Goal: Task Accomplishment & Management: Manage account settings

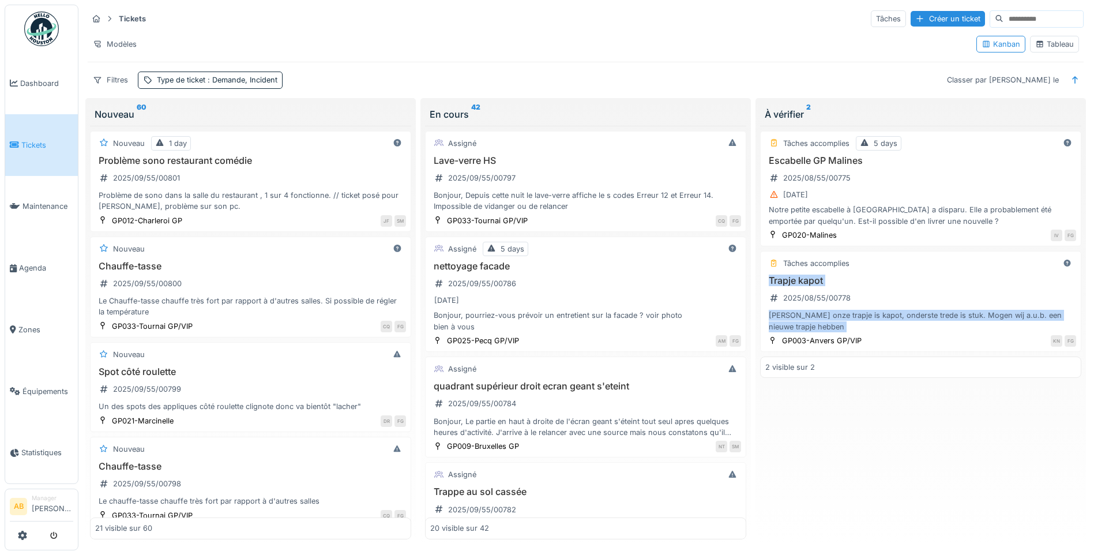
scroll to position [1804, 0]
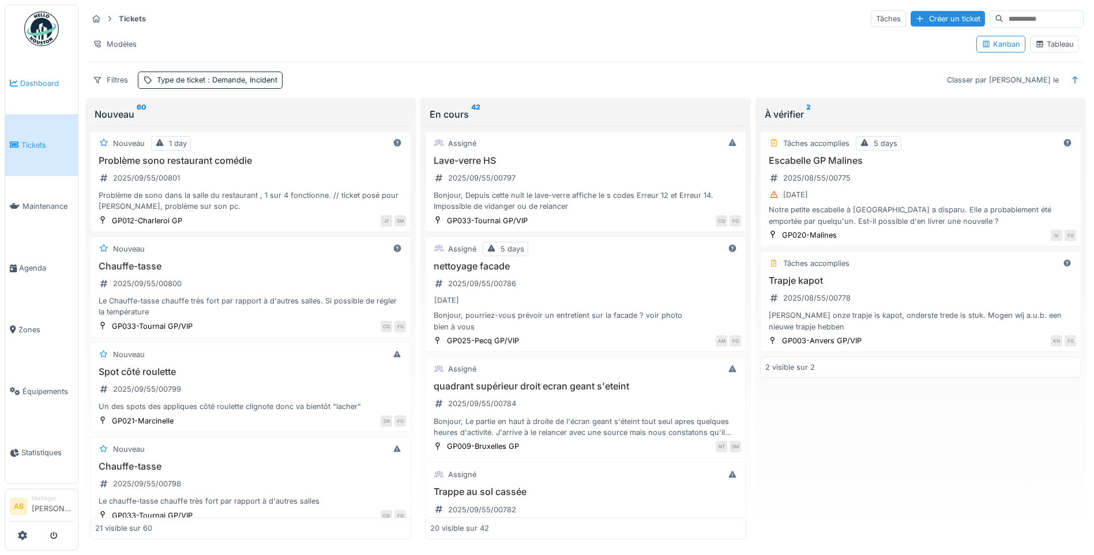
click at [36, 88] on link "Dashboard" at bounding box center [41, 84] width 73 height 62
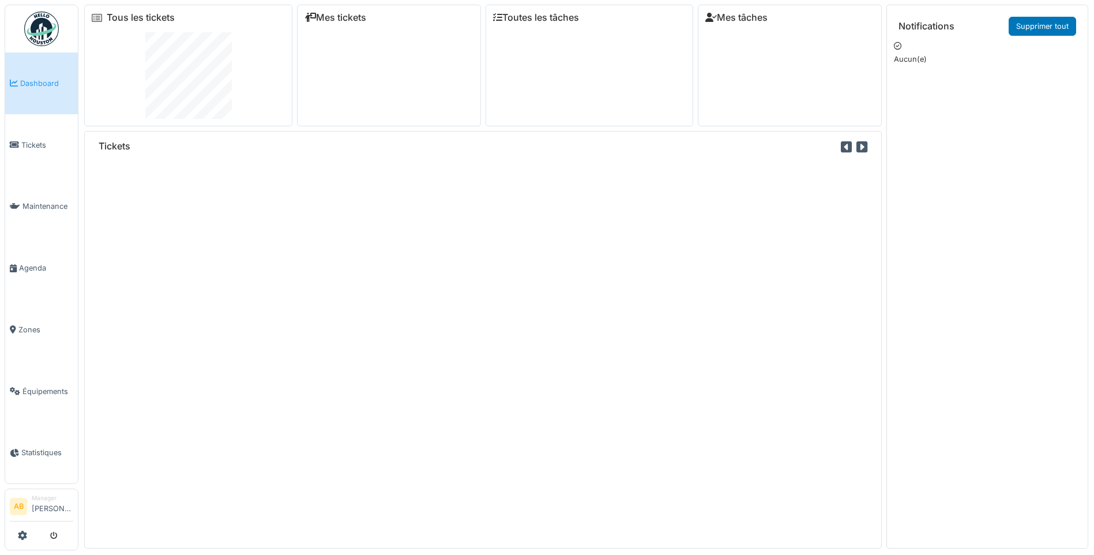
click at [38, 39] on img at bounding box center [41, 29] width 35 height 35
click at [39, 91] on link "Dashboard" at bounding box center [41, 84] width 73 height 62
click at [44, 141] on span "Tickets" at bounding box center [47, 145] width 52 height 11
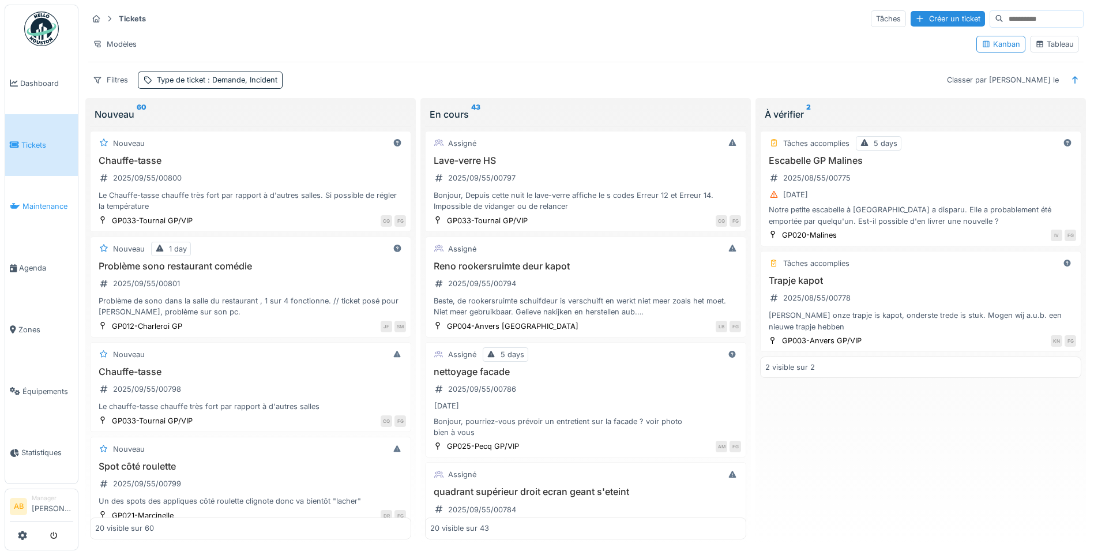
click at [46, 205] on span "Maintenance" at bounding box center [48, 206] width 51 height 11
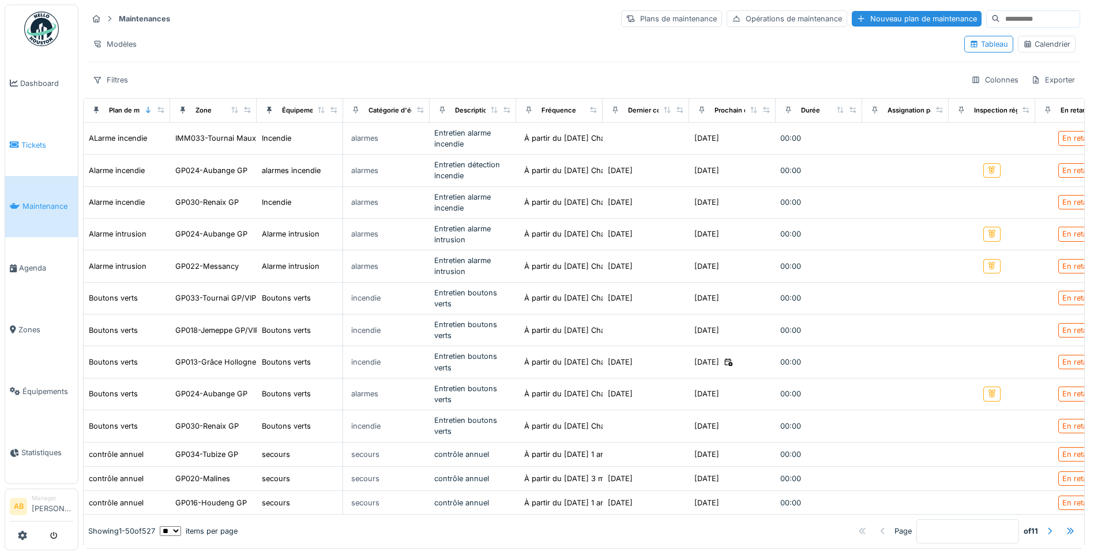
click at [48, 149] on link "Tickets" at bounding box center [41, 145] width 73 height 62
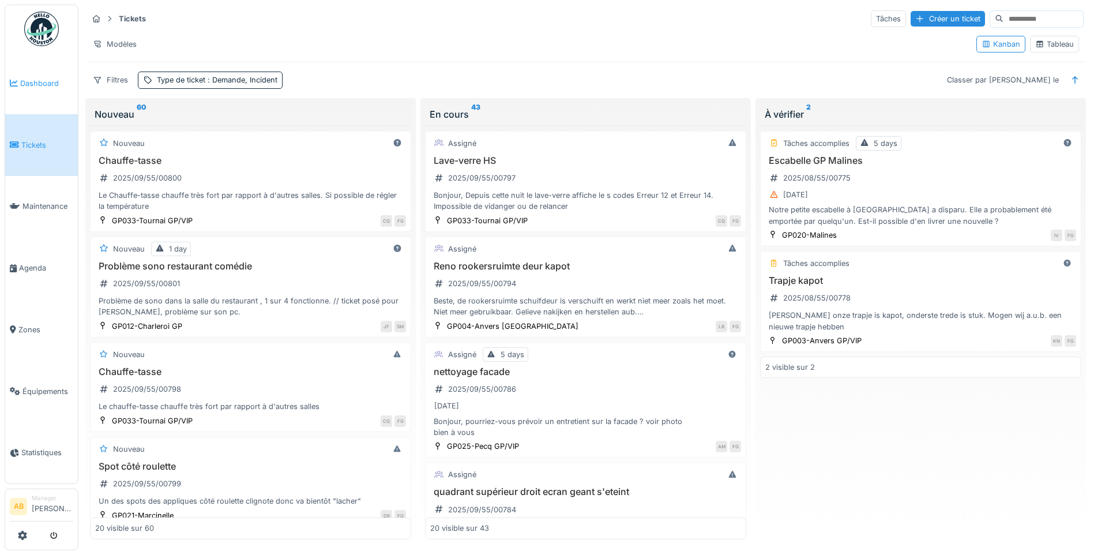
click at [42, 92] on link "Dashboard" at bounding box center [41, 84] width 73 height 62
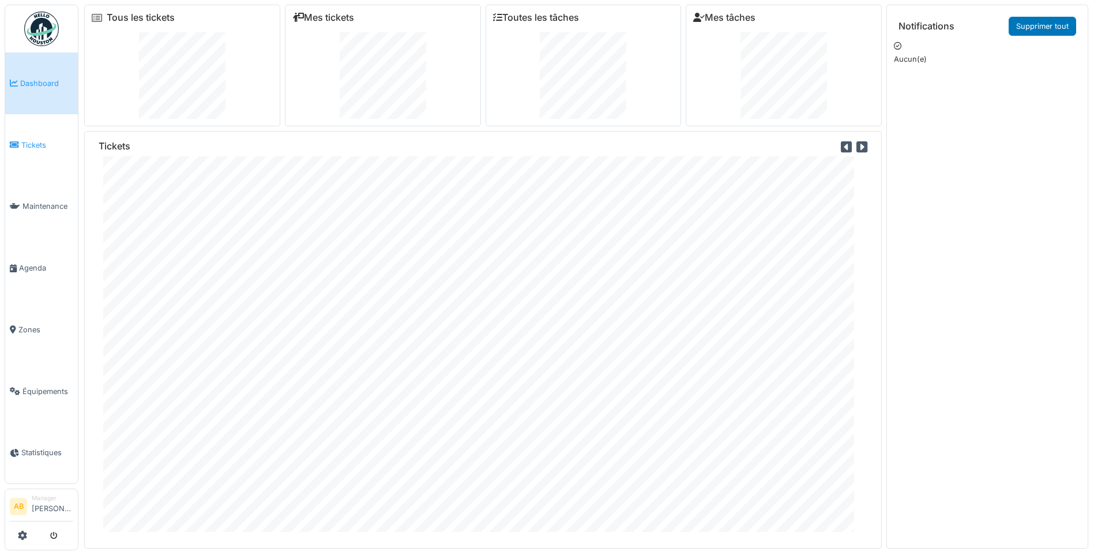
click at [21, 146] on span "Tickets" at bounding box center [47, 145] width 52 height 11
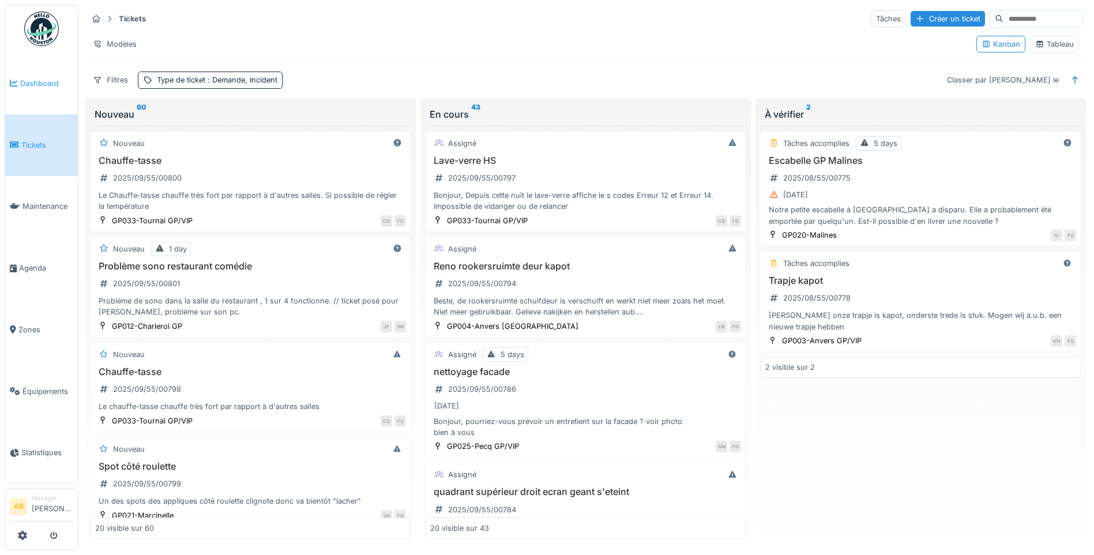
click at [35, 95] on link "Dashboard" at bounding box center [41, 84] width 73 height 62
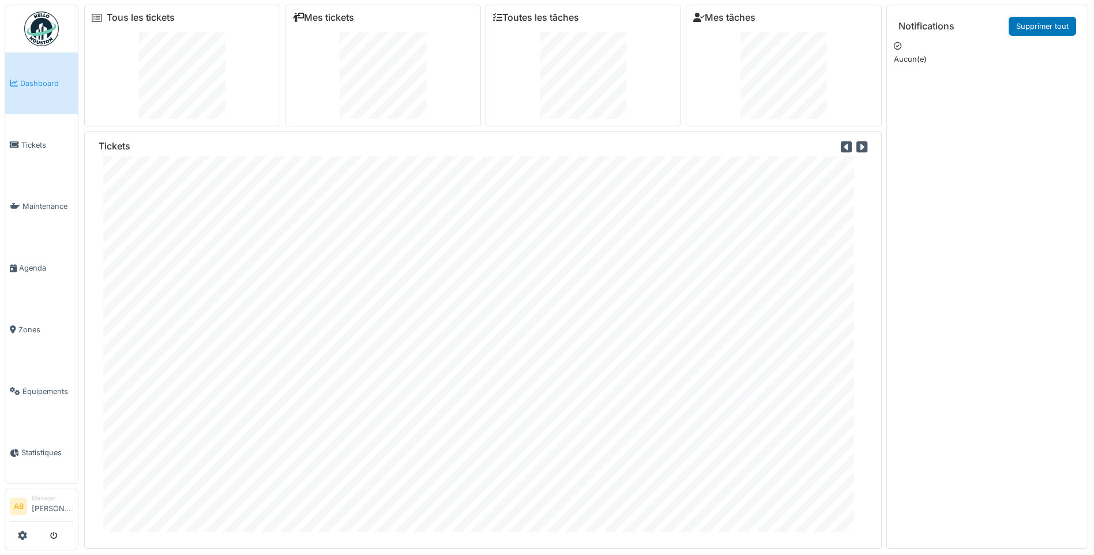
click at [39, 25] on img at bounding box center [41, 29] width 35 height 35
click at [37, 142] on span "Tickets" at bounding box center [47, 145] width 52 height 11
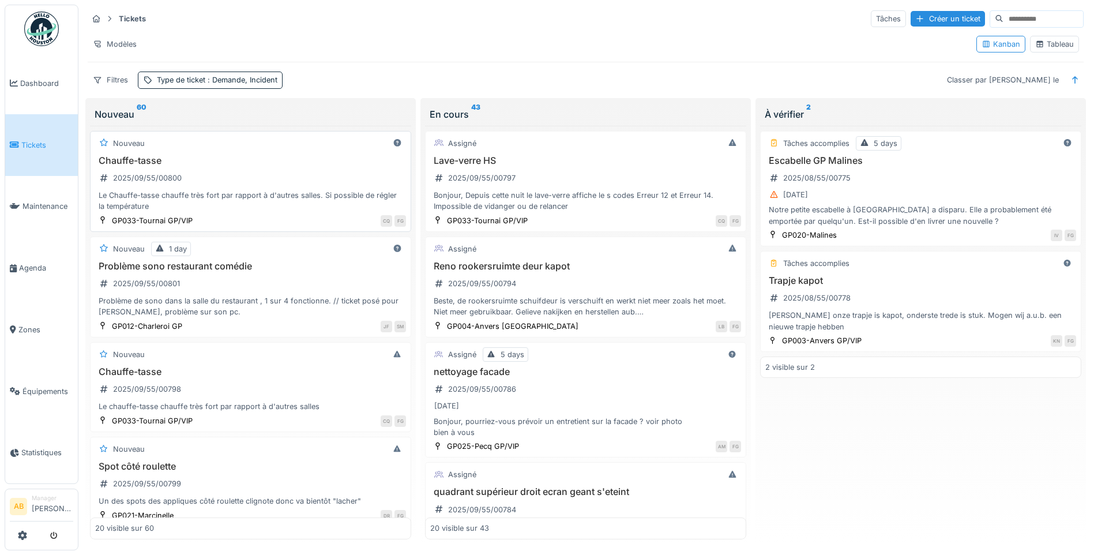
click at [293, 196] on div "Le Chauffe-tasse chauffe très fort par rapport à d'autres salles. Si possible d…" at bounding box center [250, 201] width 311 height 22
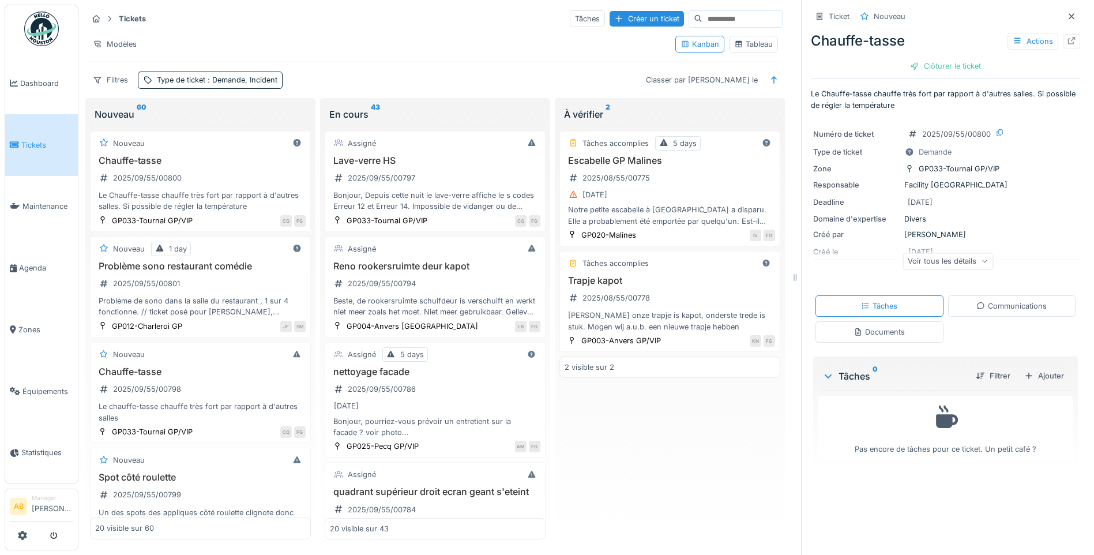
click at [886, 333] on div "Documents" at bounding box center [879, 332] width 51 height 11
click at [977, 302] on icon at bounding box center [981, 306] width 9 height 8
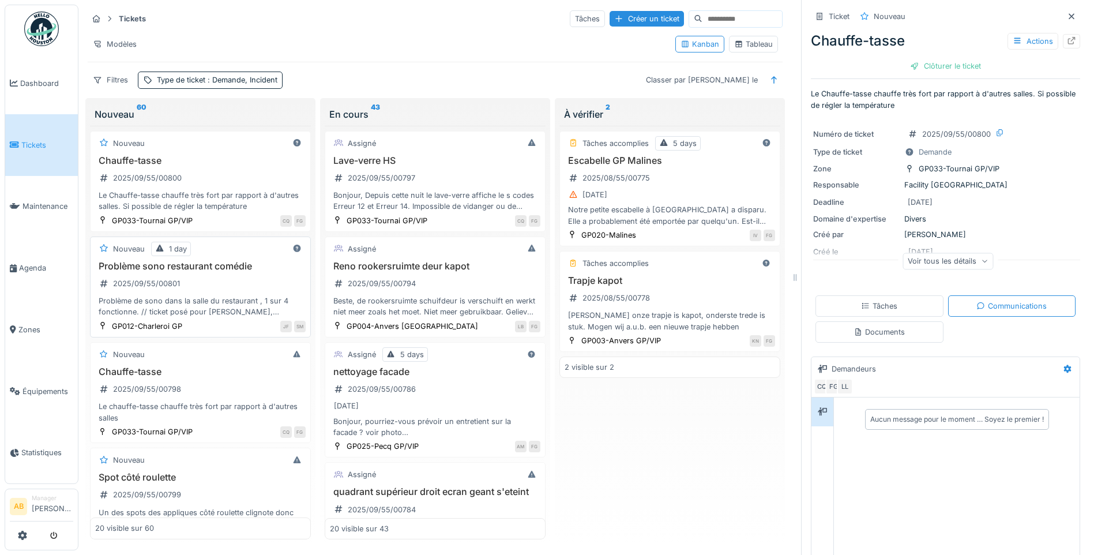
scroll to position [0, 0]
click at [234, 283] on div "Problème sono restaurant comédie 2025/09/55/00801 Problème de sono dans la sall…" at bounding box center [200, 289] width 211 height 57
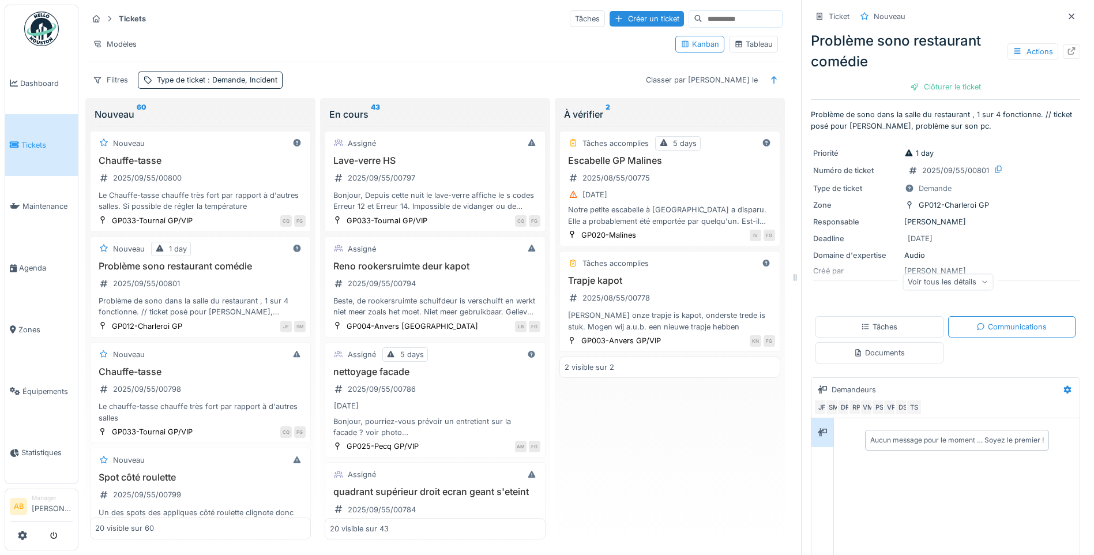
click at [960, 281] on div "Voir tous les détails" at bounding box center [948, 281] width 91 height 17
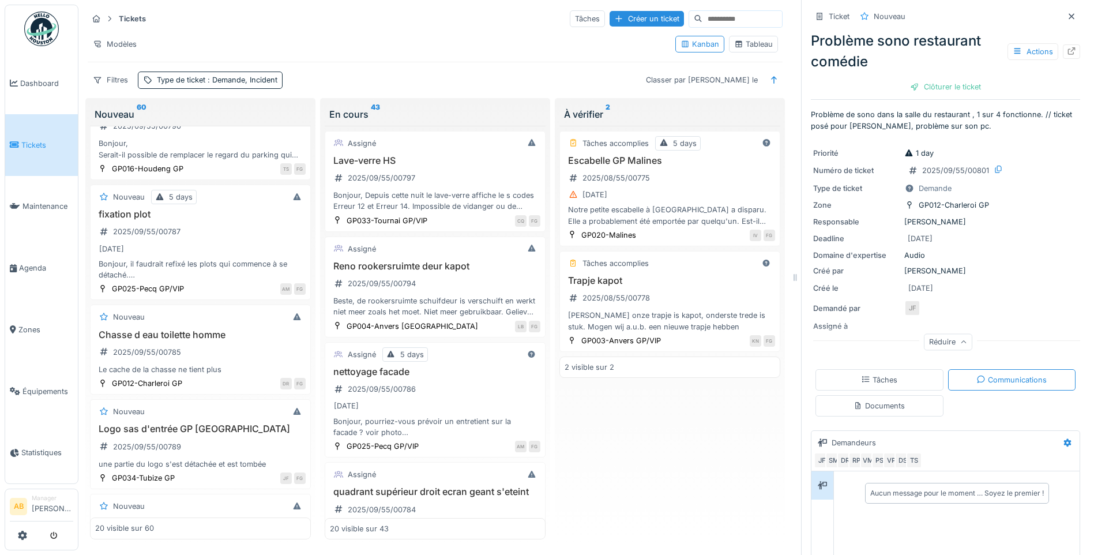
scroll to position [1039, 0]
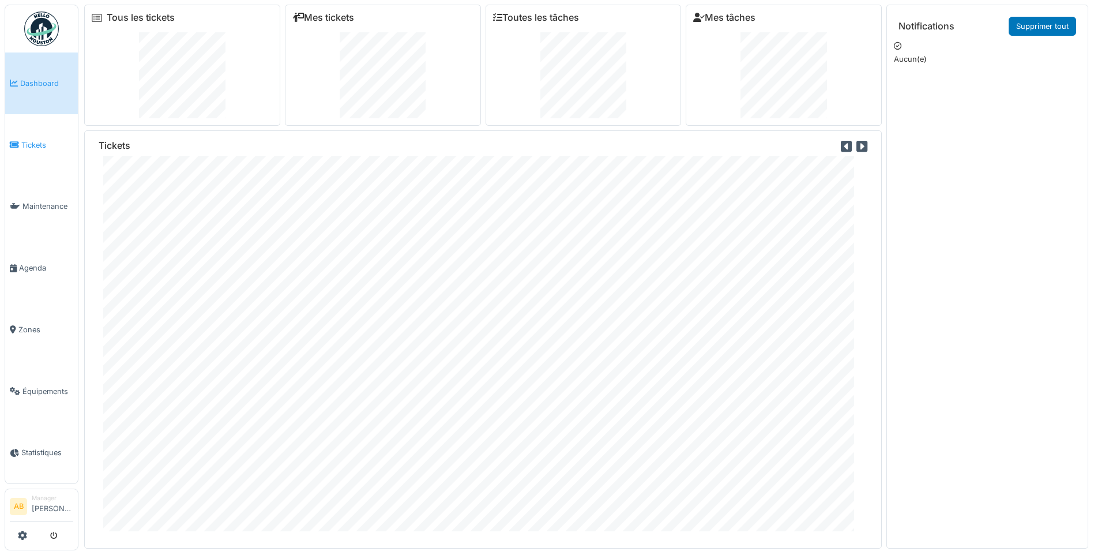
click at [32, 140] on span "Tickets" at bounding box center [47, 145] width 52 height 11
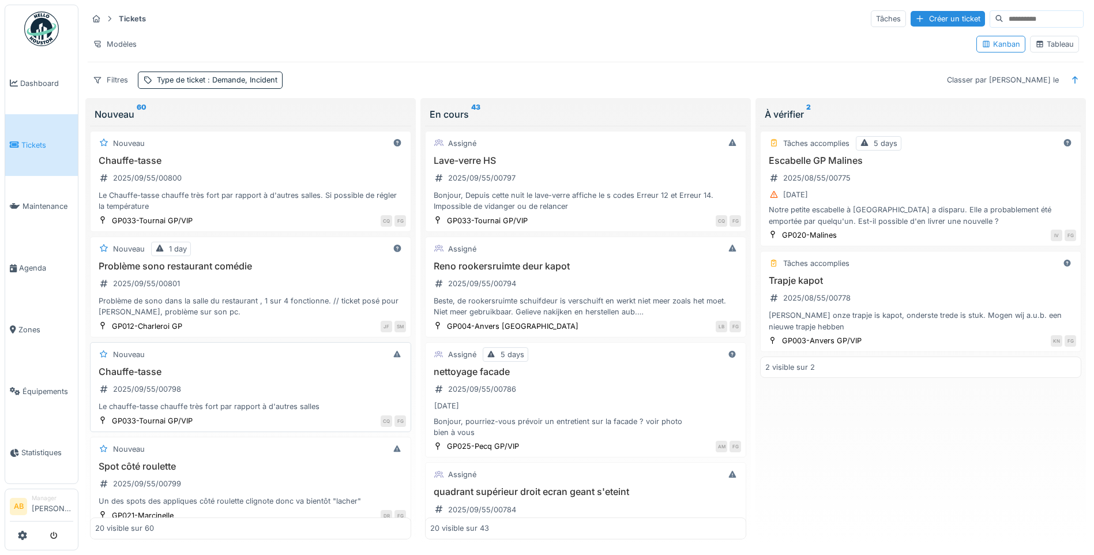
click at [225, 384] on div "Chauffe-tasse 2025/09/55/00798 Le chauffe-tasse chauffe très fort par rapport à…" at bounding box center [250, 389] width 311 height 46
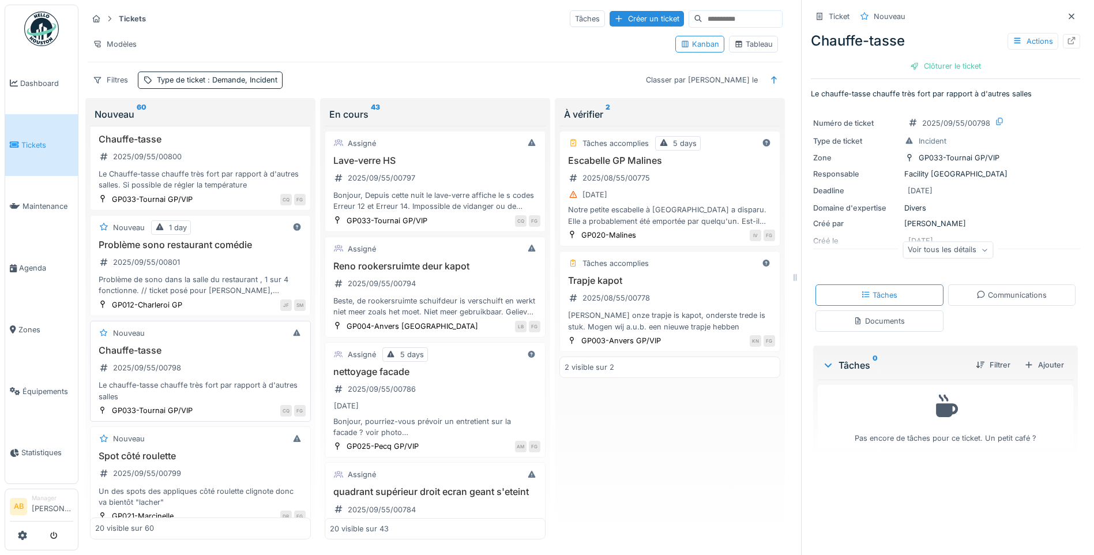
scroll to position [58, 0]
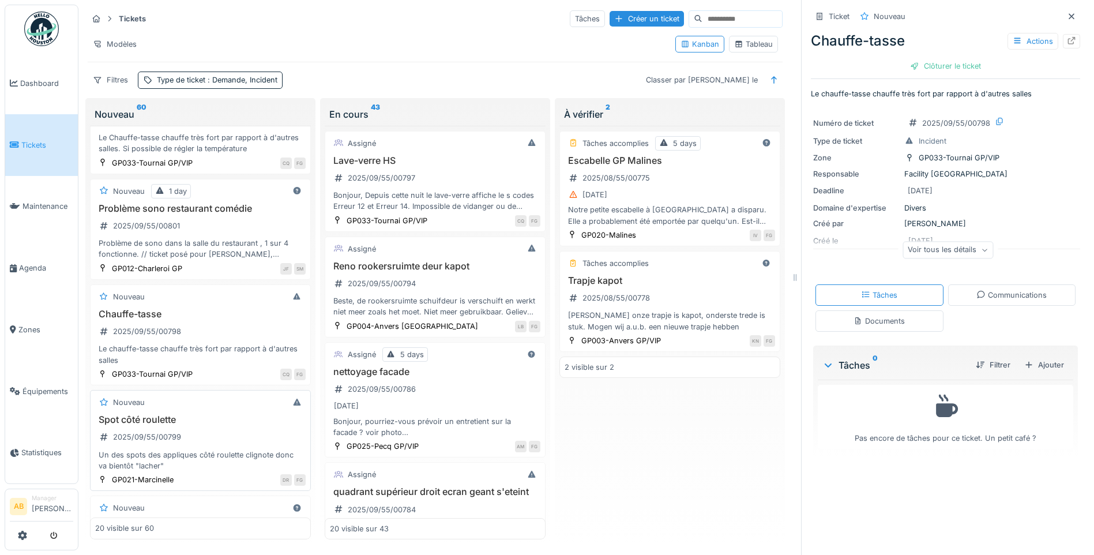
click at [233, 432] on div "Spot côté roulette 2025/09/55/00799 Un des spots des appliques côté roulette cl…" at bounding box center [200, 442] width 211 height 57
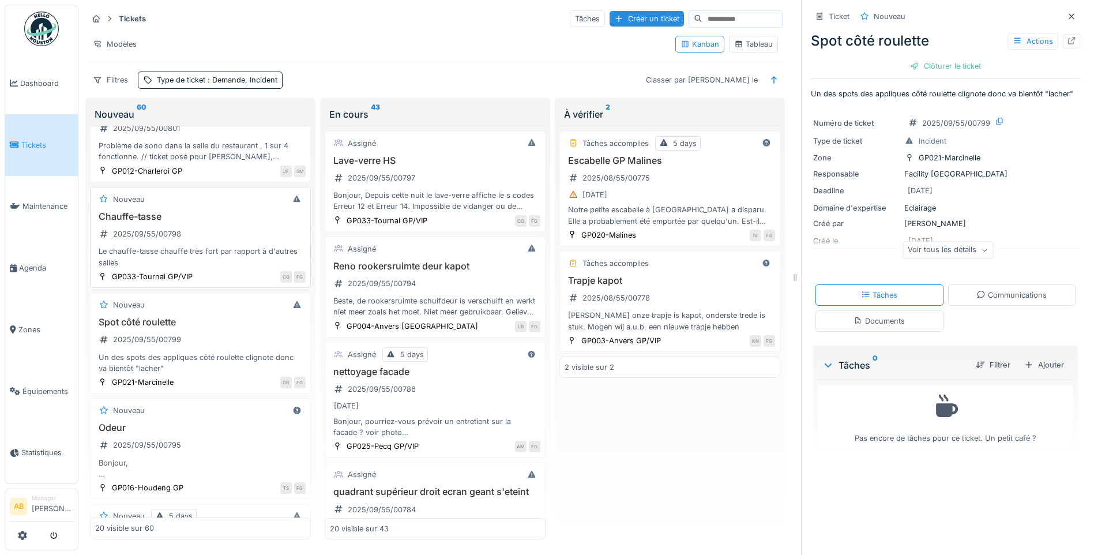
scroll to position [173, 0]
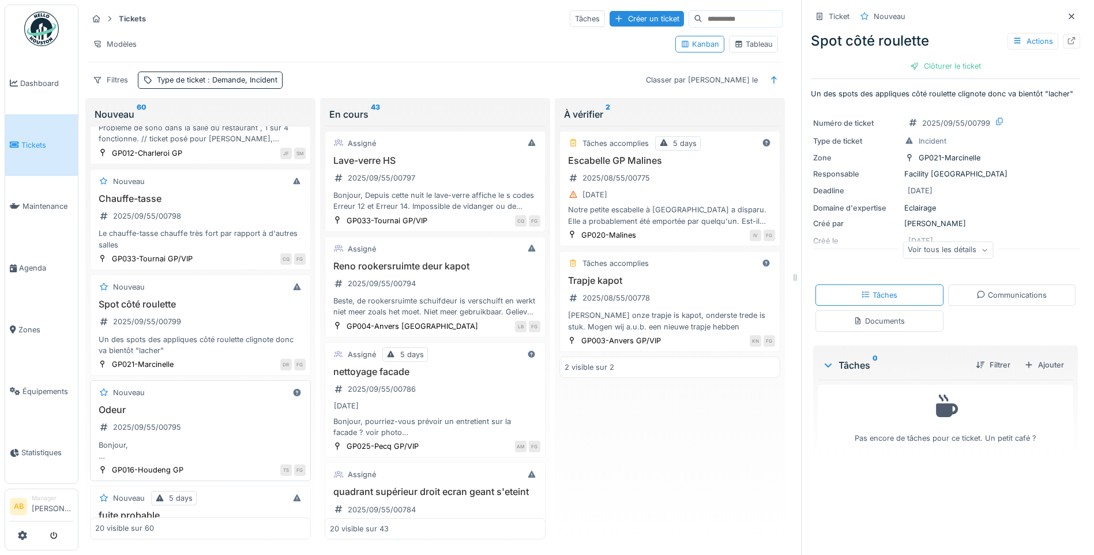
click at [227, 428] on div "Odeur 2025/09/55/00795 Bonjour, Depuis quelques semaines, il y a une petite ode…" at bounding box center [200, 432] width 211 height 57
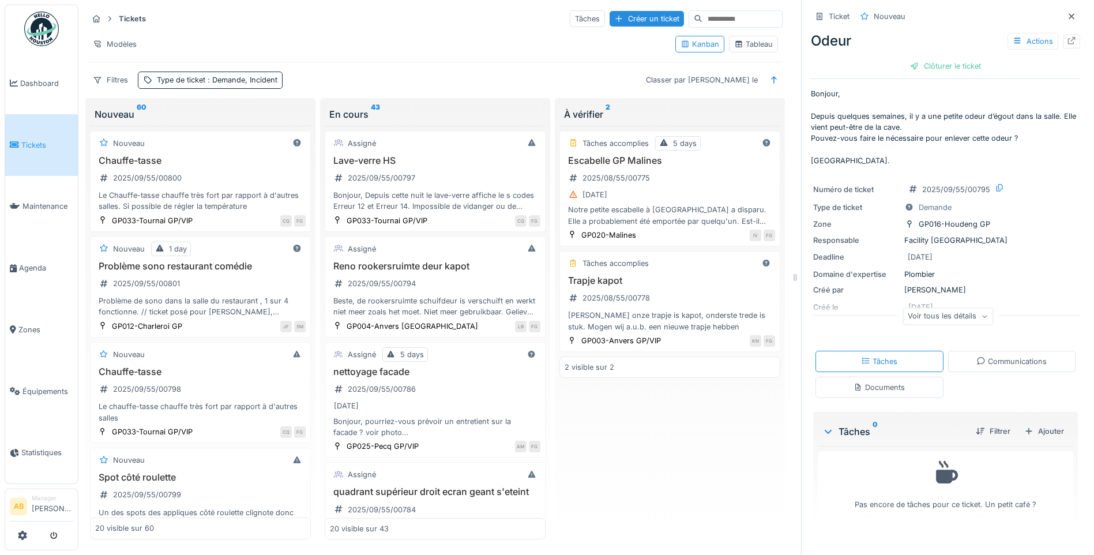
click at [29, 23] on img at bounding box center [41, 29] width 35 height 35
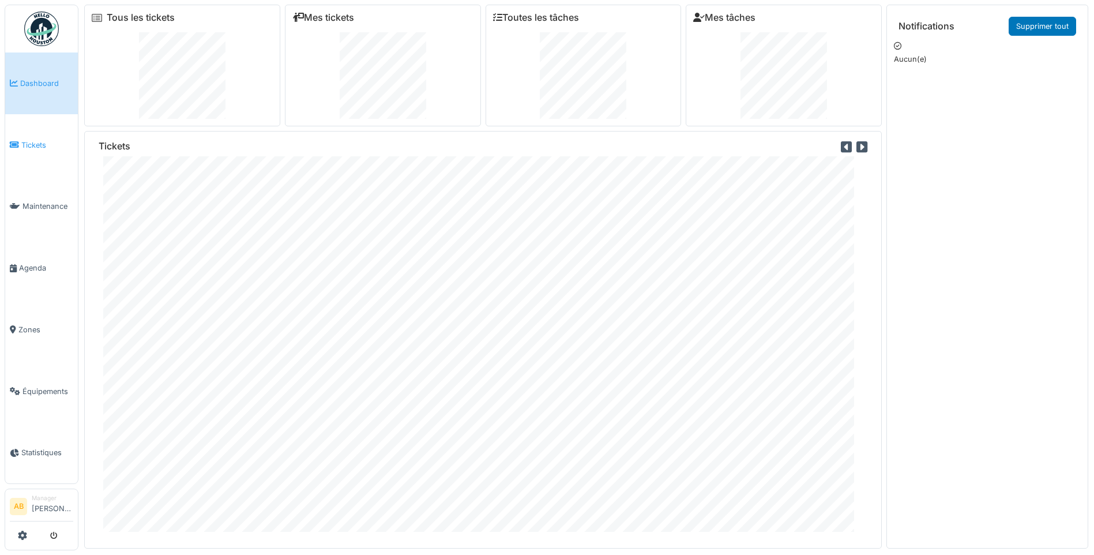
click at [38, 141] on span "Tickets" at bounding box center [47, 145] width 52 height 11
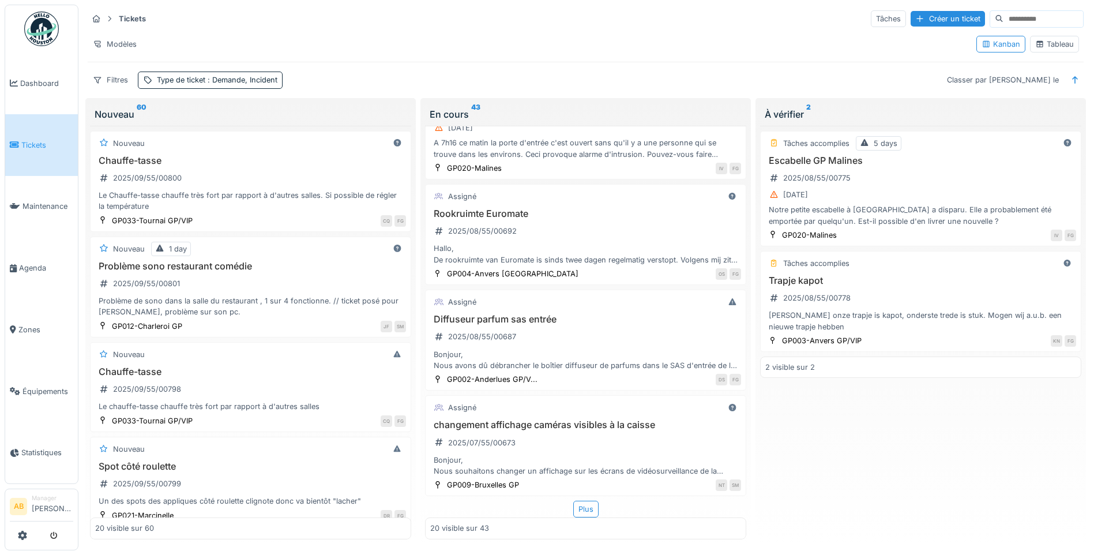
scroll to position [7, 0]
click at [588, 501] on div "Plus" at bounding box center [585, 509] width 25 height 17
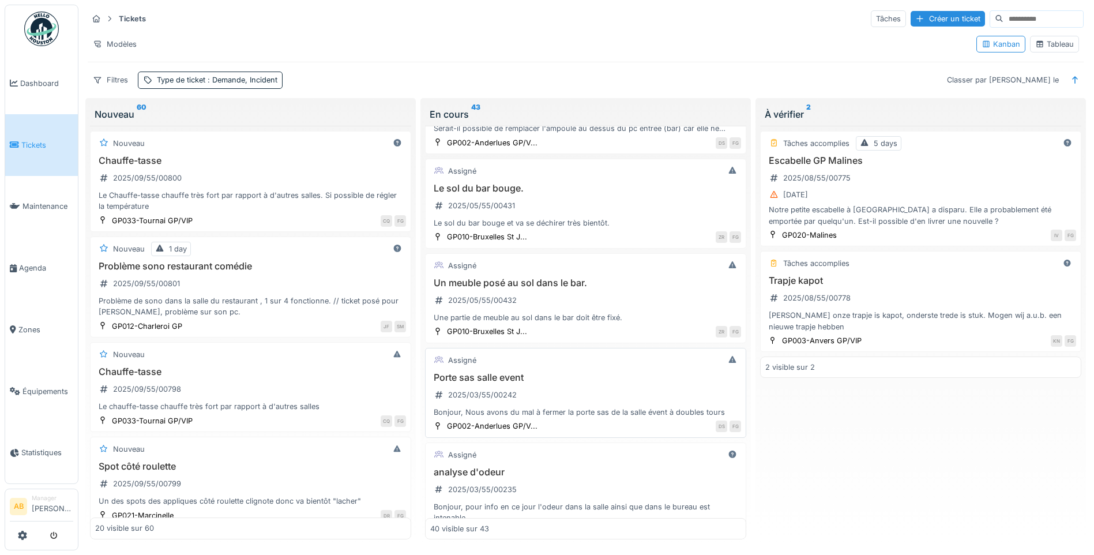
scroll to position [3822, 0]
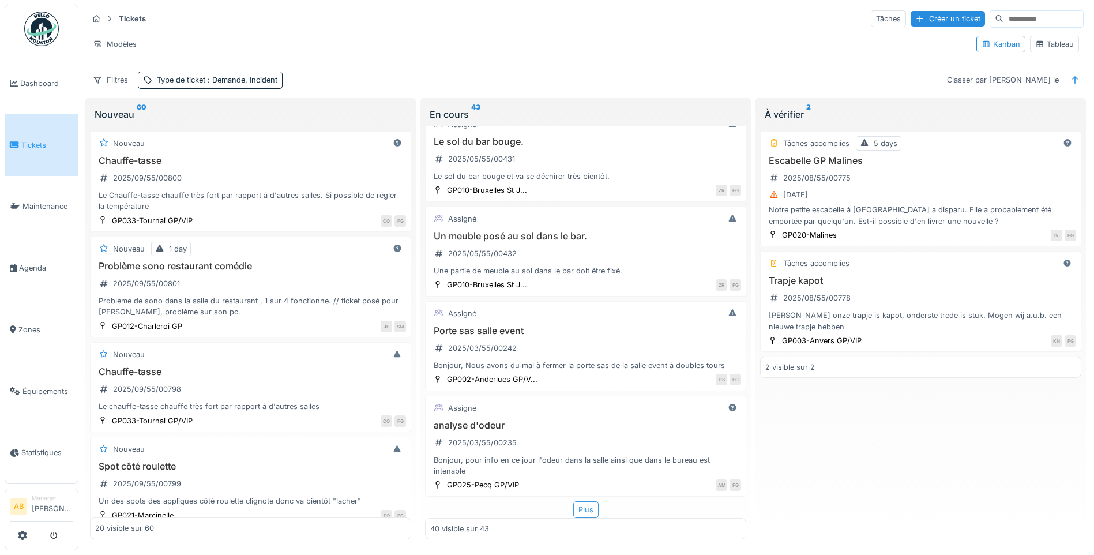
click at [586, 501] on div "Plus" at bounding box center [585, 509] width 25 height 17
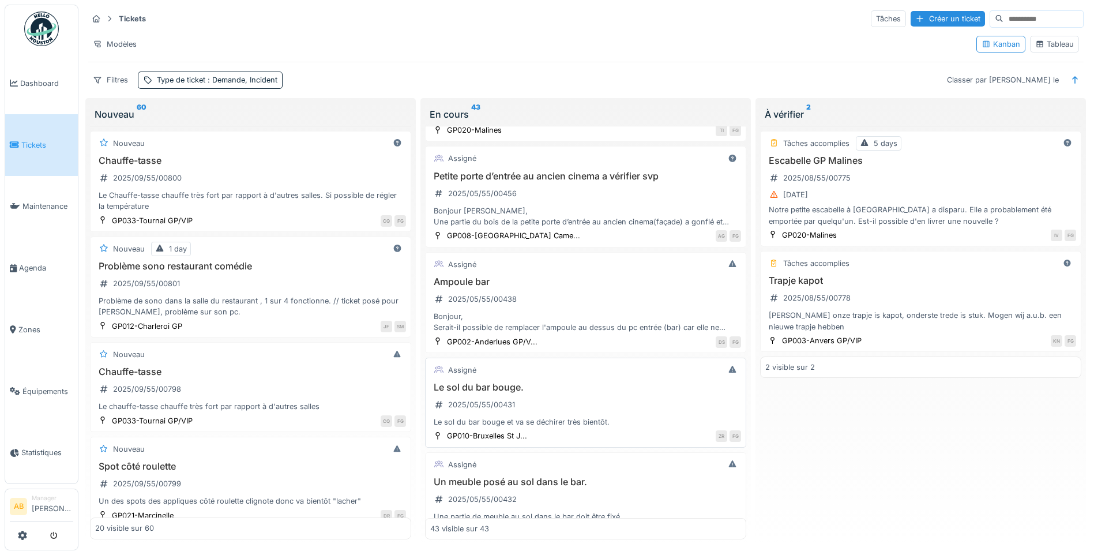
scroll to position [3545, 0]
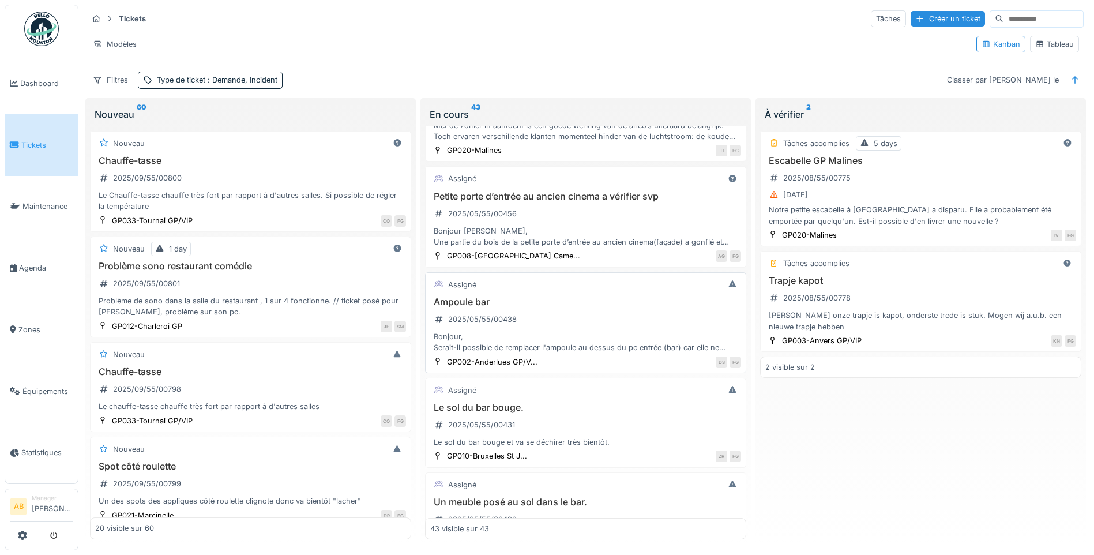
click at [583, 347] on div "Bonjour, Serait-il possible de remplacer l'ampoule au dessus du pc entrée (bar)…" at bounding box center [585, 342] width 311 height 22
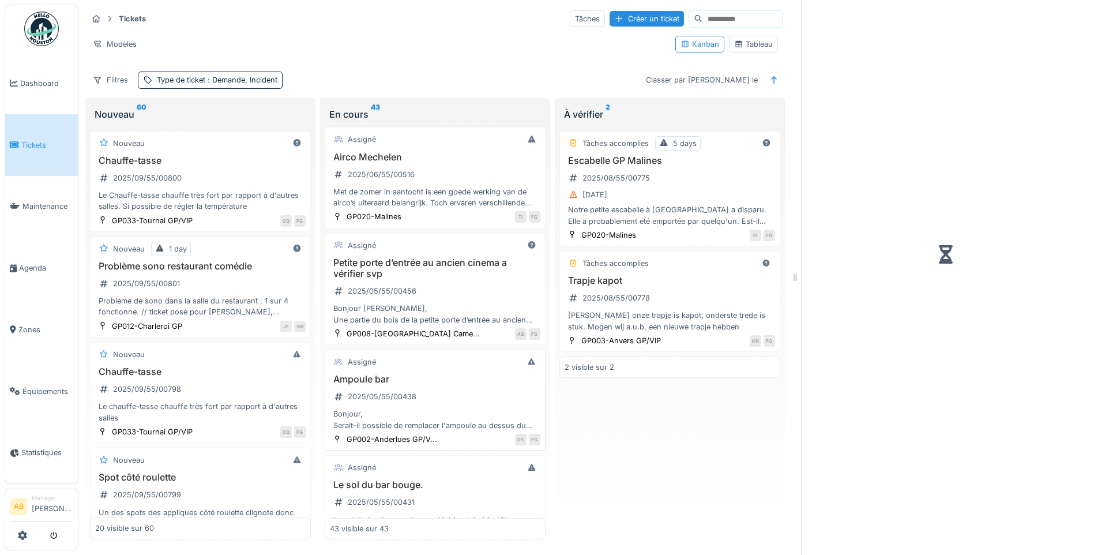
scroll to position [3600, 0]
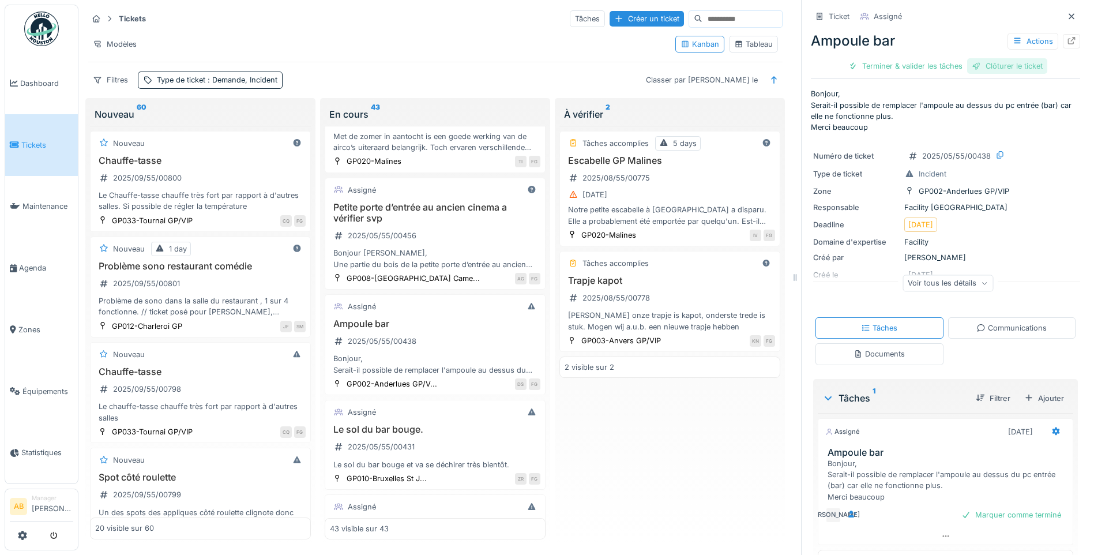
click at [1008, 65] on div "Clôturer le ticket" at bounding box center [1008, 66] width 80 height 16
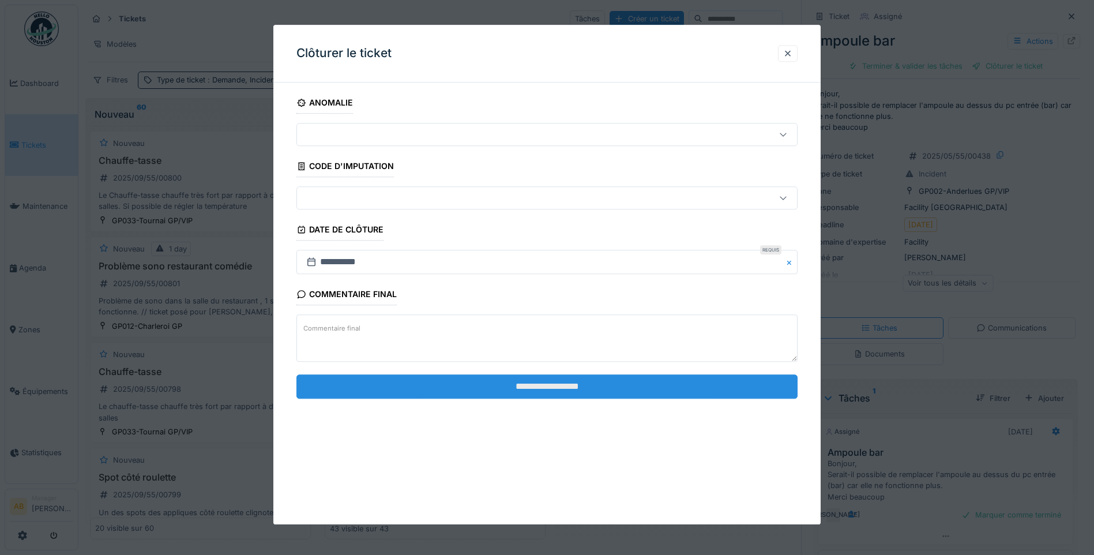
click at [531, 398] on input "**********" at bounding box center [547, 386] width 501 height 24
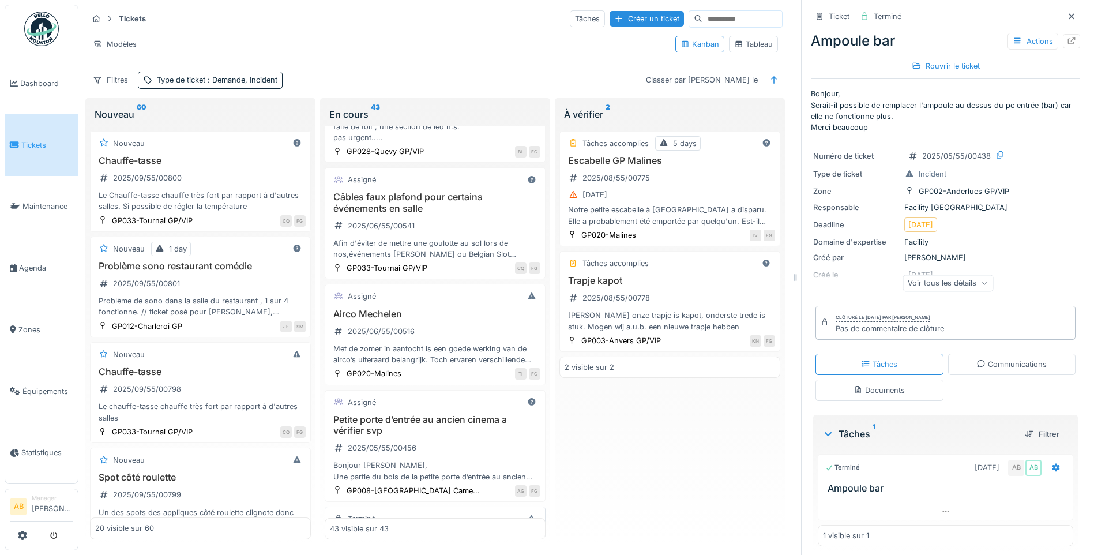
scroll to position [3369, 0]
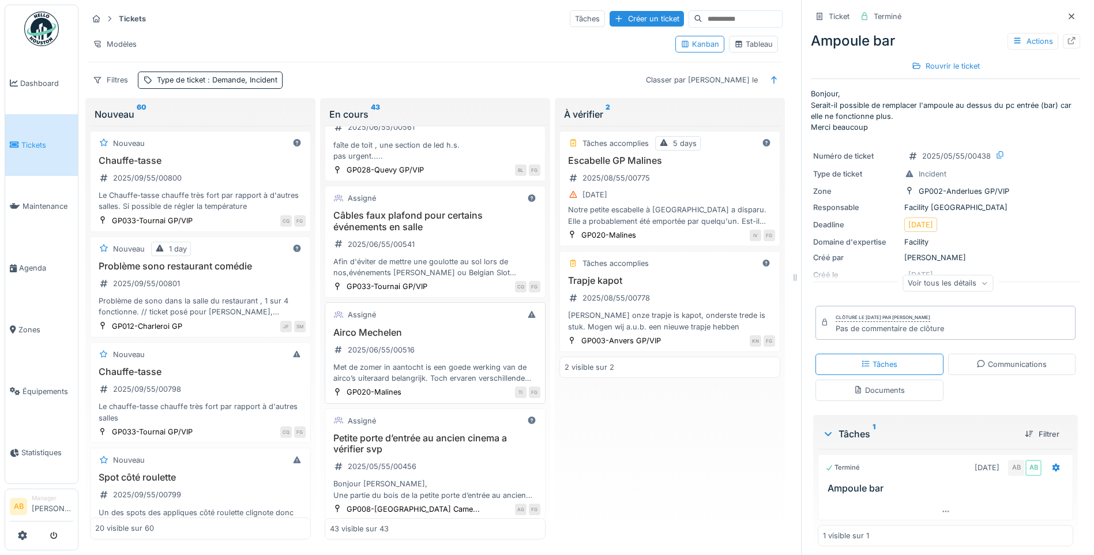
click at [444, 377] on div "Met de zomer in aantocht is een goede werking van de airco’s uiteraard belangri…" at bounding box center [435, 373] width 211 height 22
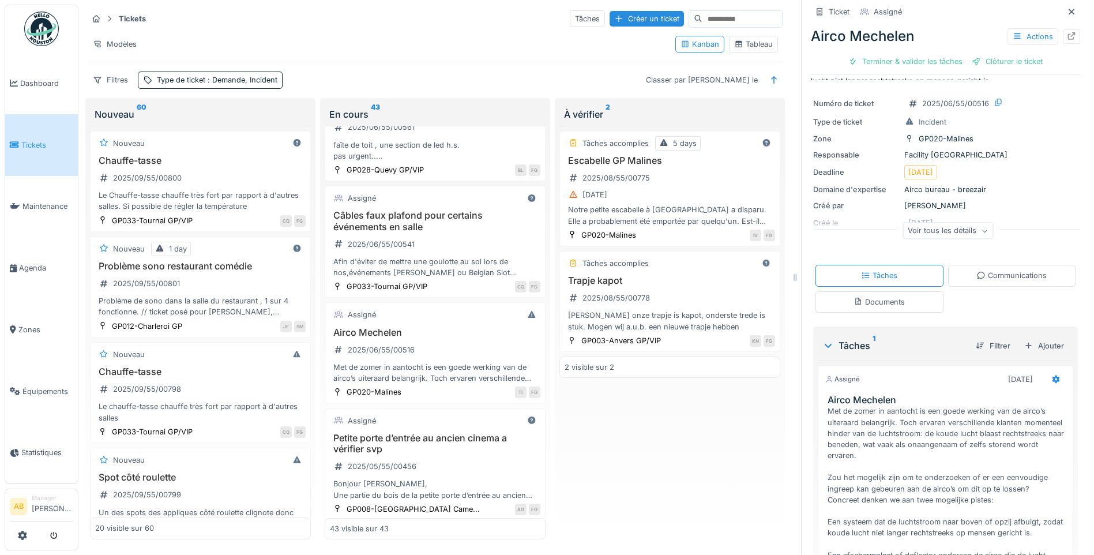
scroll to position [231, 0]
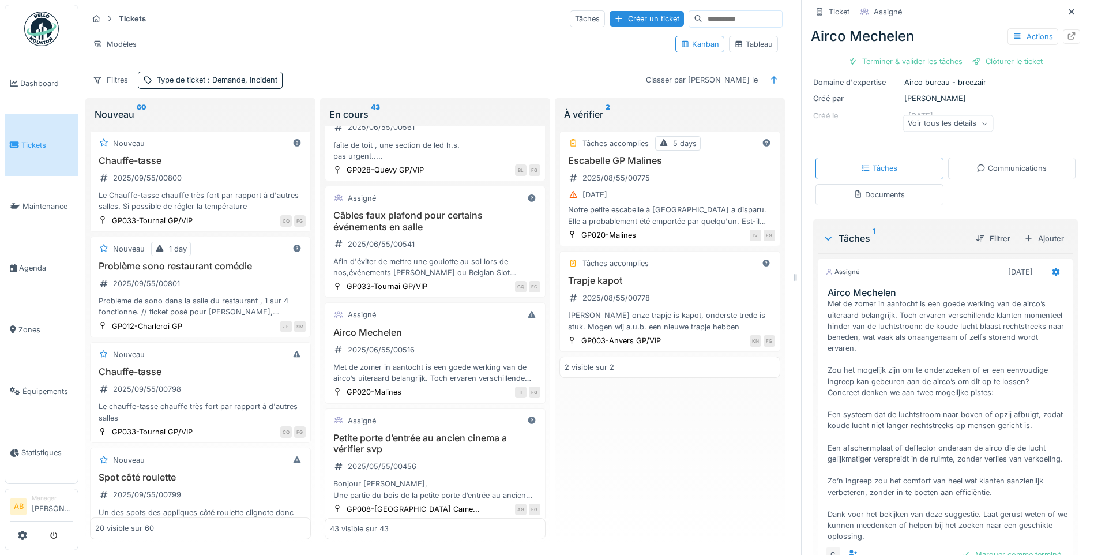
click at [984, 170] on div "Communications" at bounding box center [1013, 168] width 128 height 21
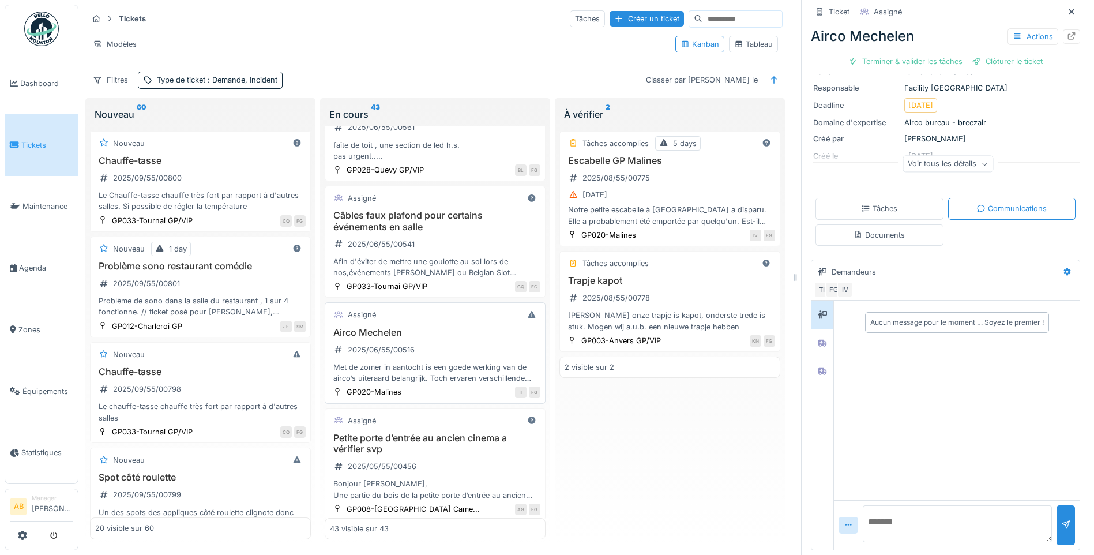
scroll to position [3312, 0]
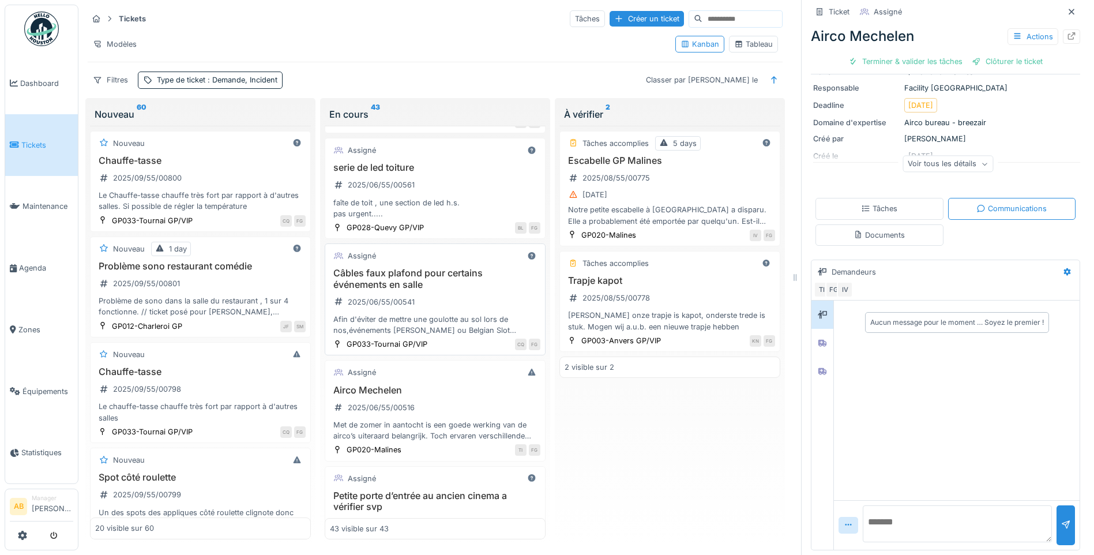
click at [416, 295] on div "Câbles faux plafond pour certains événements en salle 2025/06/55/00541 Afin d'é…" at bounding box center [435, 302] width 211 height 68
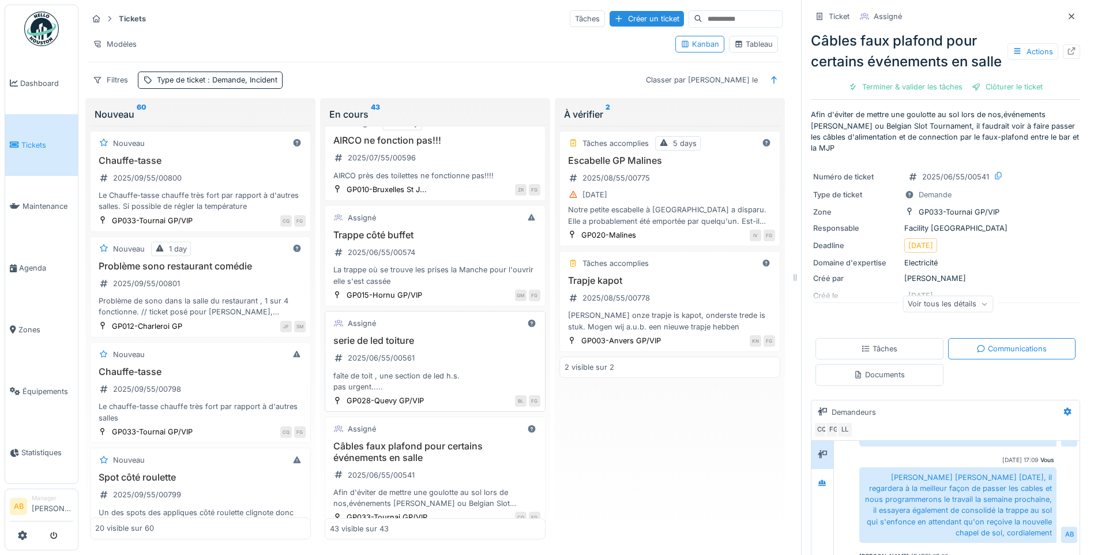
scroll to position [3081, 0]
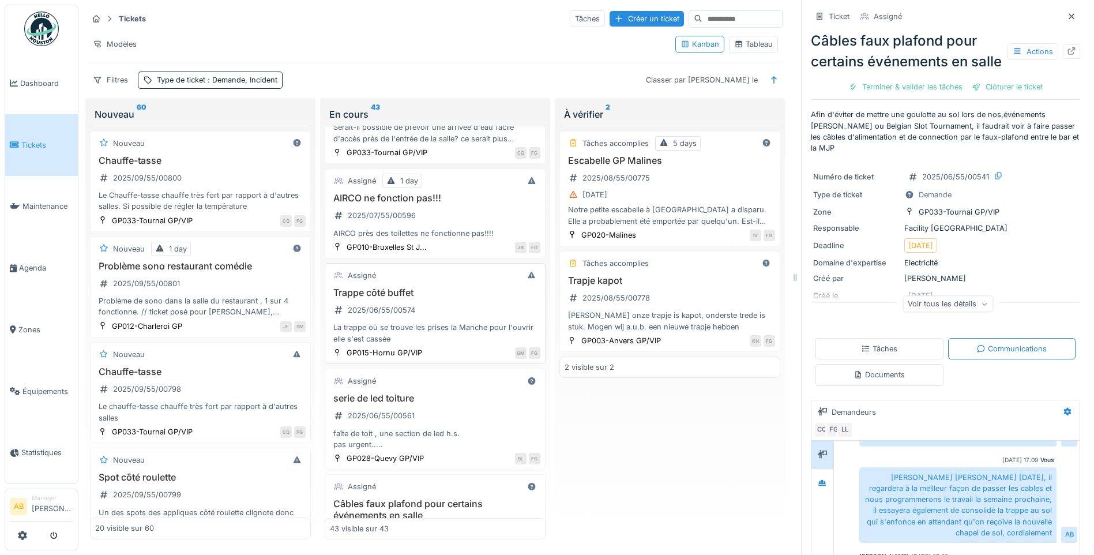
click at [444, 322] on div "La trappe où se trouve les prises la Manche pour l'ouvrir elle s'est cassée" at bounding box center [435, 333] width 211 height 22
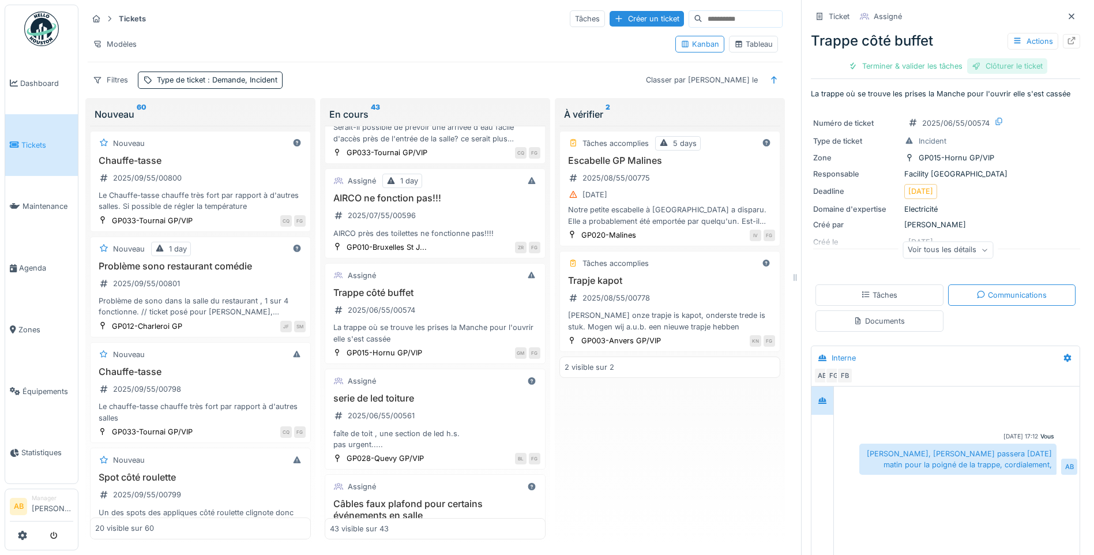
click at [975, 59] on div "Clôturer le ticket" at bounding box center [1008, 66] width 80 height 16
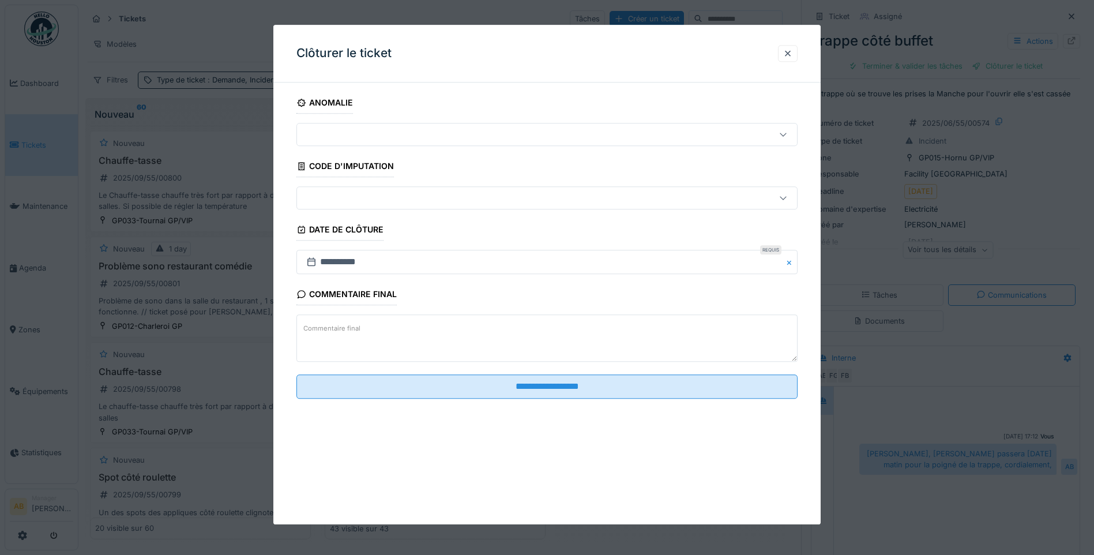
click at [405, 329] on textarea "Commentaire final" at bounding box center [547, 338] width 501 height 47
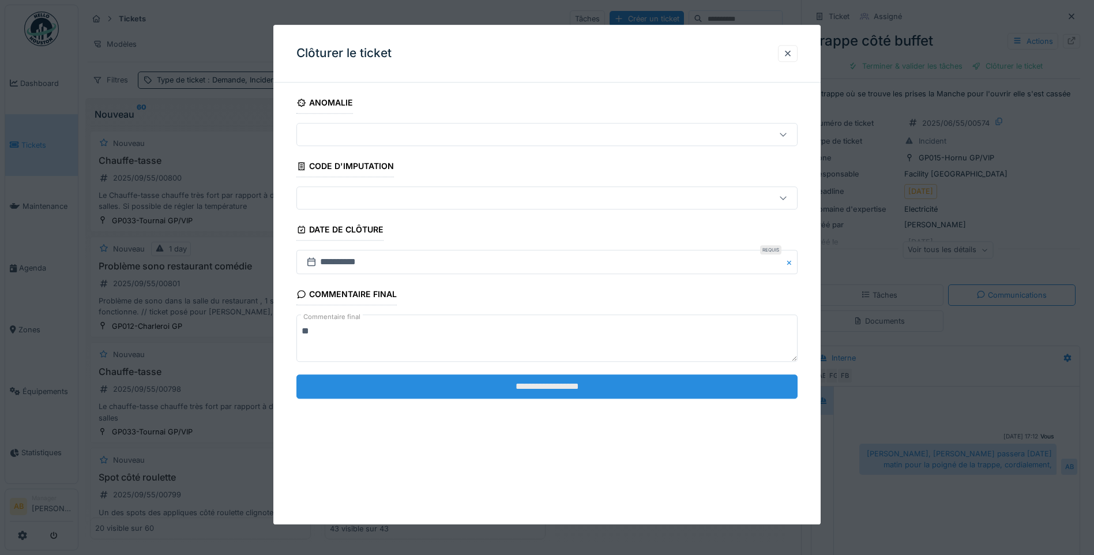
type textarea "**"
click at [390, 387] on input "**********" at bounding box center [547, 386] width 501 height 24
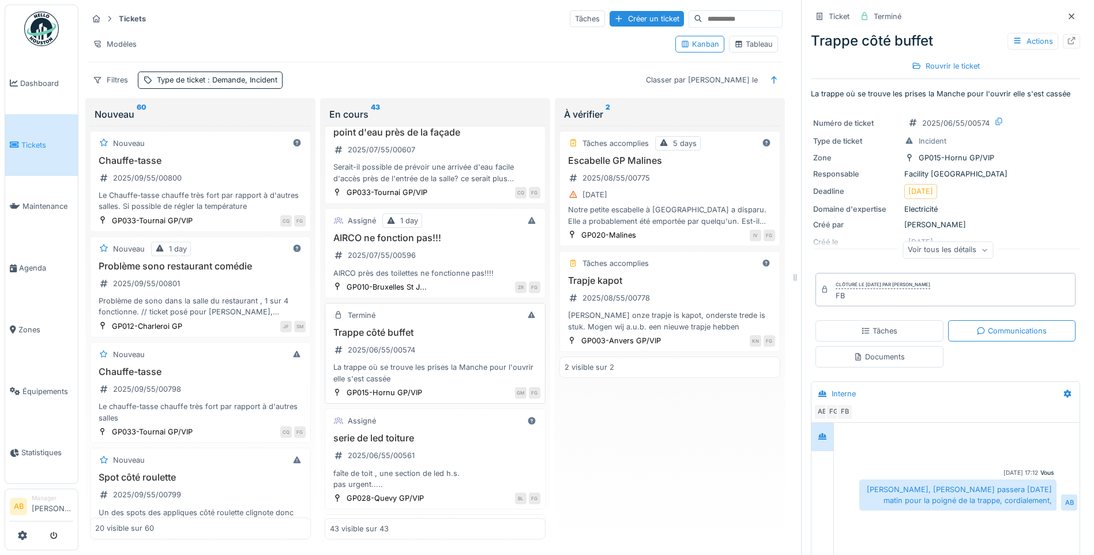
scroll to position [3023, 0]
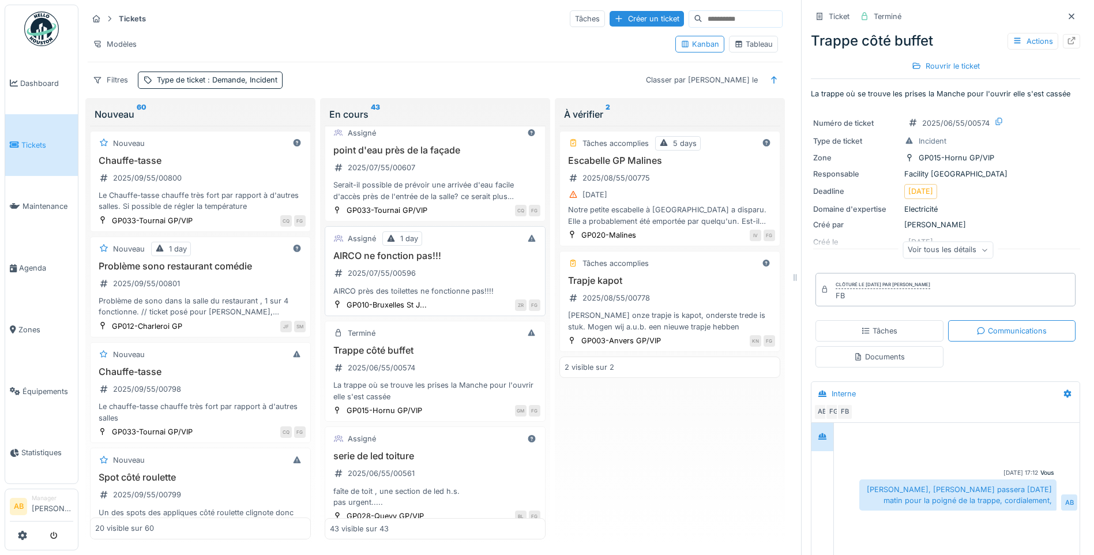
click at [437, 286] on div "AIRCO près des toilettes ne fonctionne pas!!!!" at bounding box center [435, 291] width 211 height 11
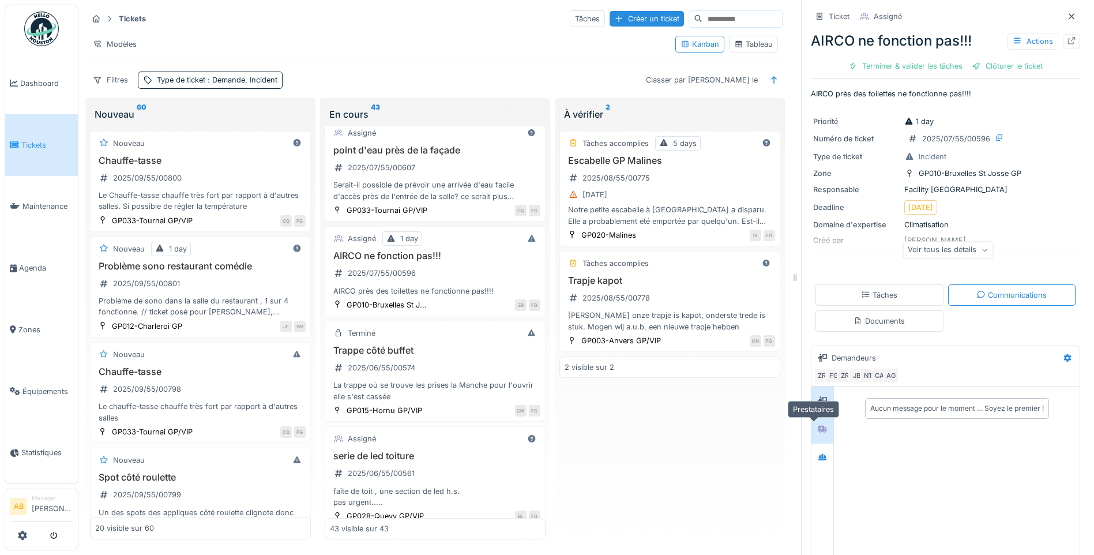
click at [814, 430] on div at bounding box center [822, 428] width 17 height 19
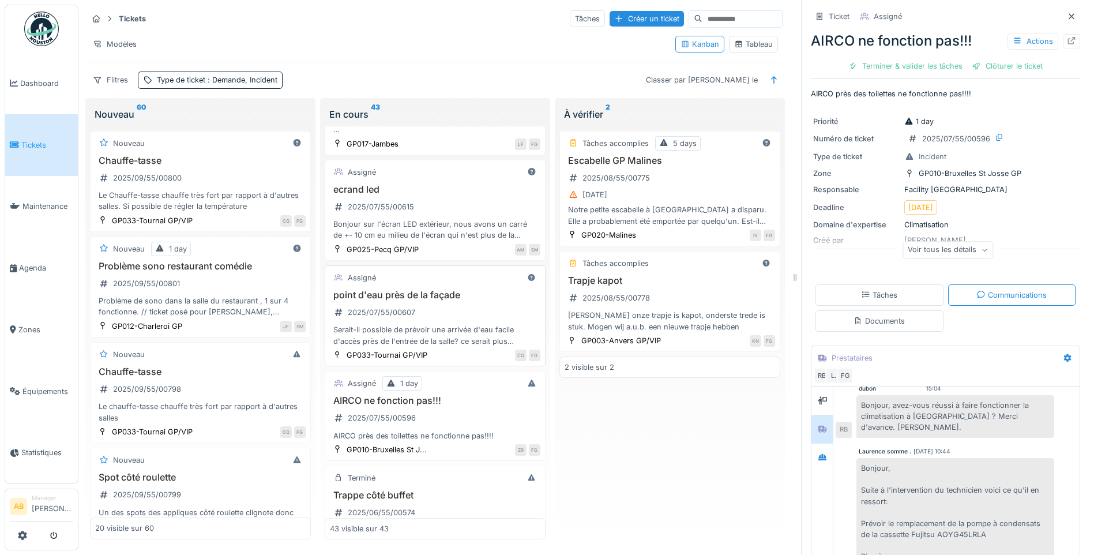
scroll to position [2850, 0]
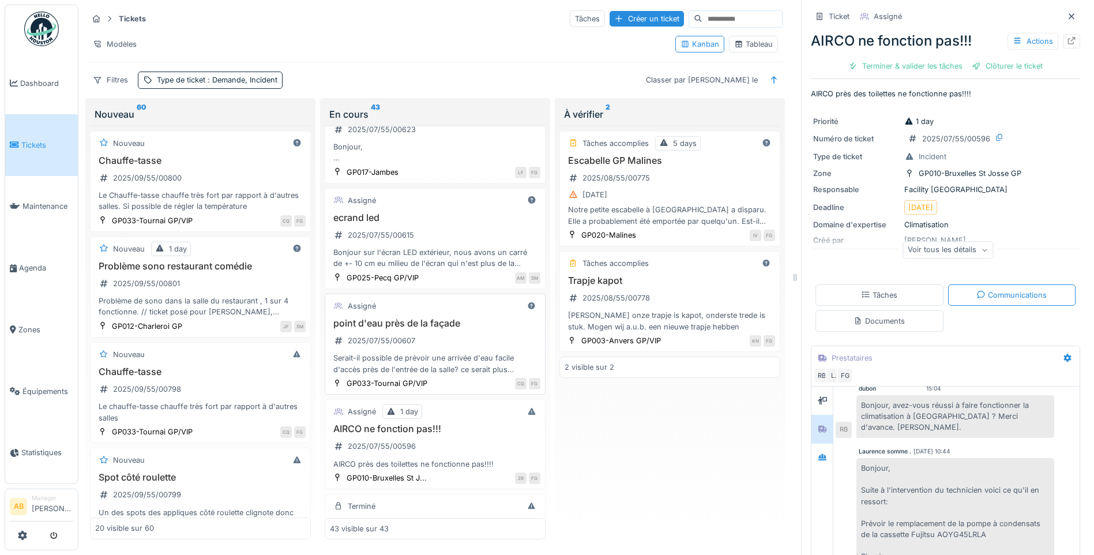
click at [452, 247] on div "Bonjour sur l'écran LED extérieur, nous avons un carré de +- 10 cm eu milieu de…" at bounding box center [435, 258] width 211 height 22
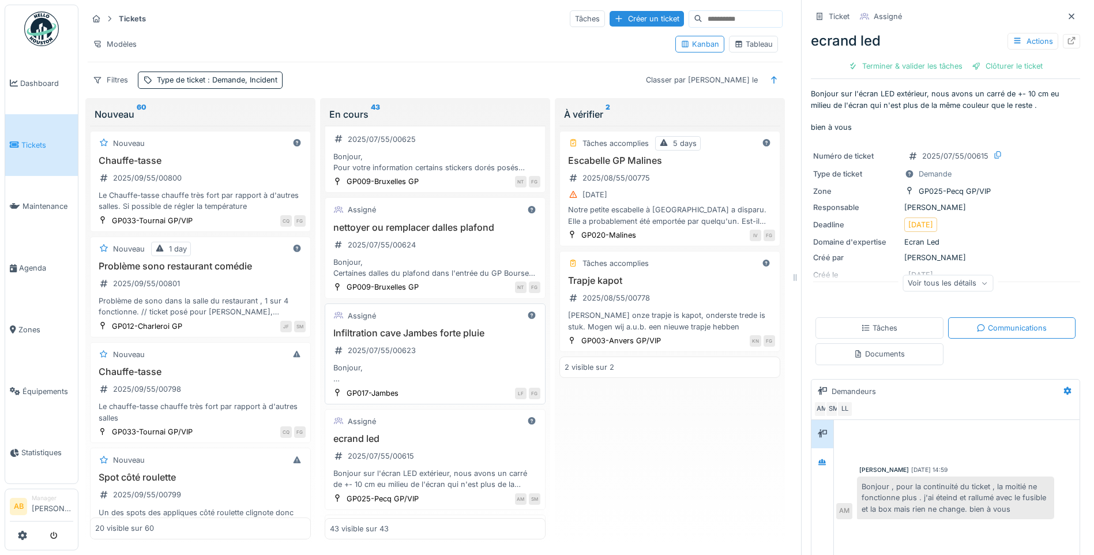
scroll to position [2562, 0]
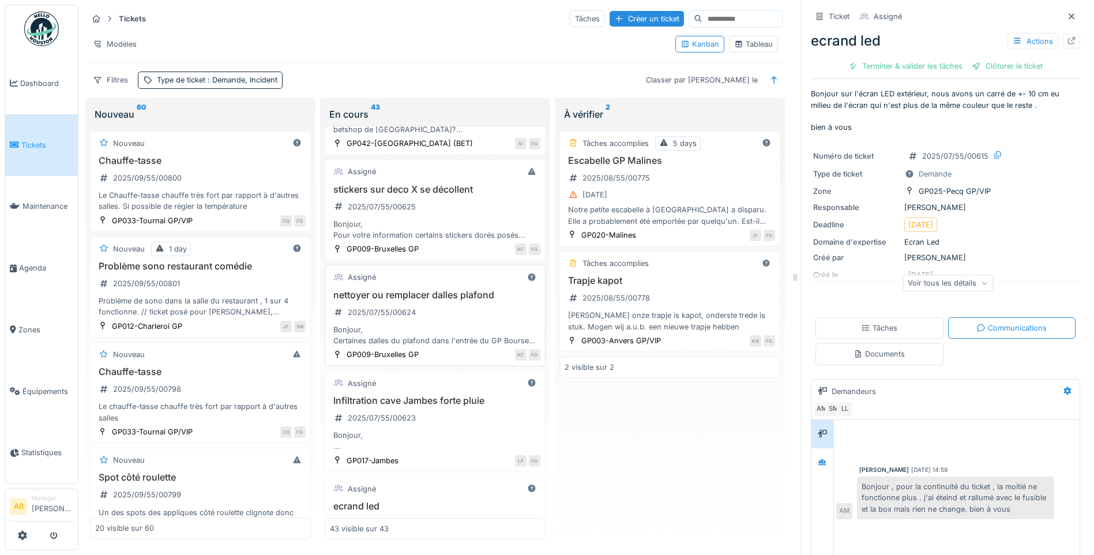
click at [453, 312] on div "nettoyer ou remplacer dalles plafond 2025/07/55/00624 Bonjour, Certaines dalles…" at bounding box center [435, 318] width 211 height 57
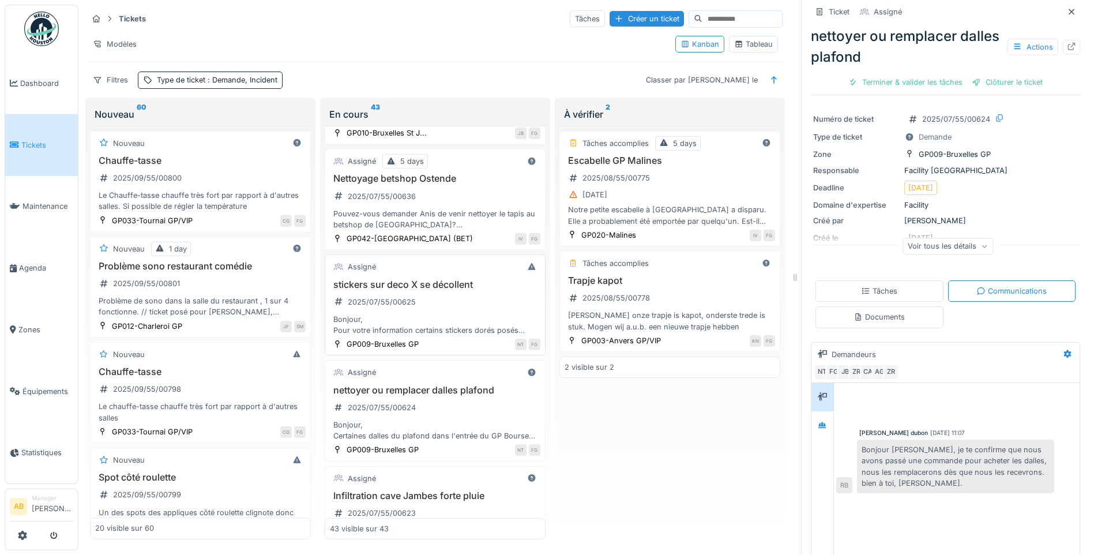
scroll to position [2446, 0]
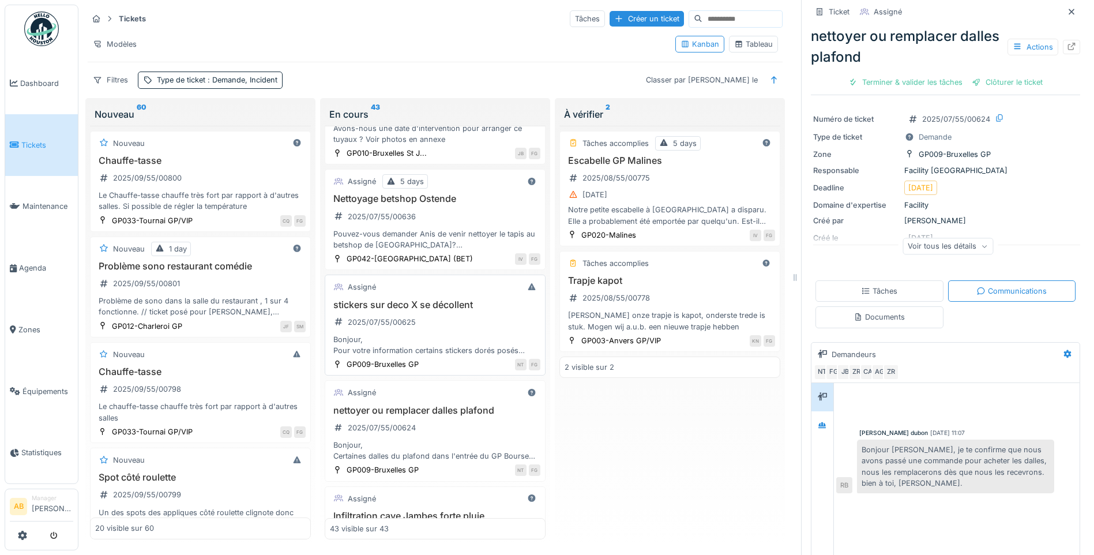
click at [419, 307] on div "stickers sur deco X se décollent 2025/07/55/00625 Bonjour, Pour votre informati…" at bounding box center [435, 327] width 211 height 57
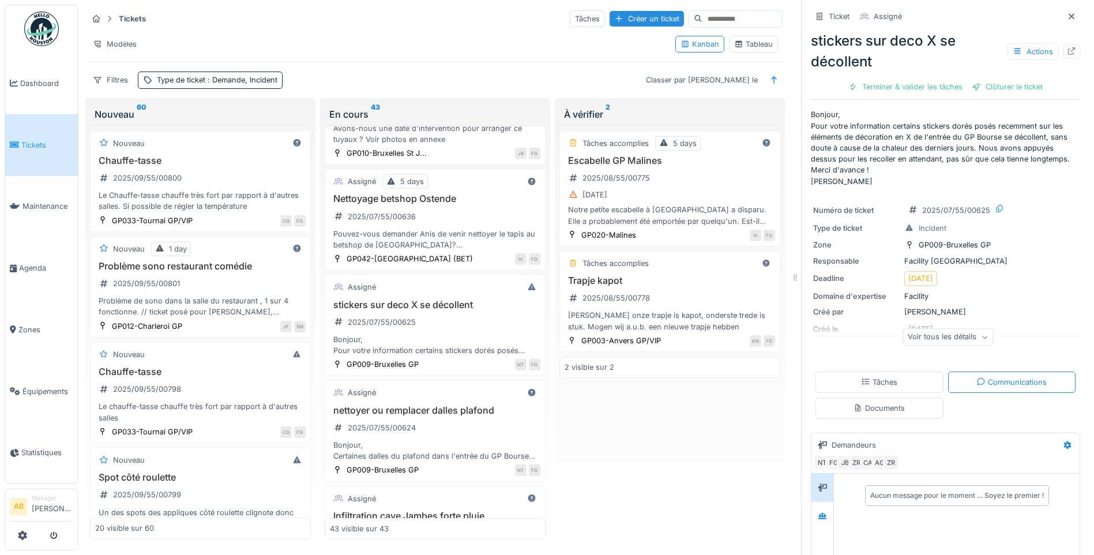
click at [902, 401] on div "Documents" at bounding box center [880, 408] width 128 height 21
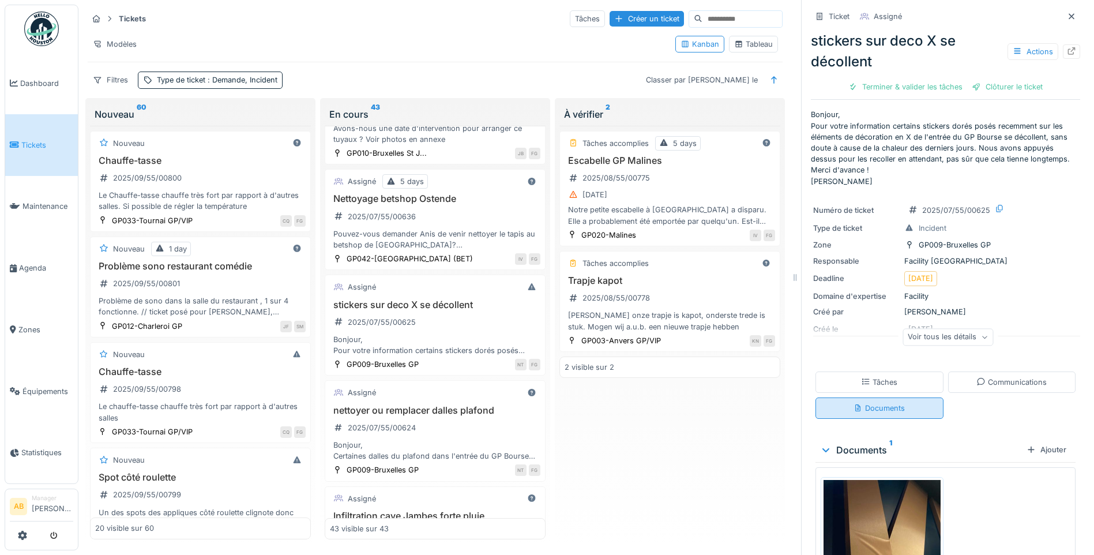
scroll to position [136, 0]
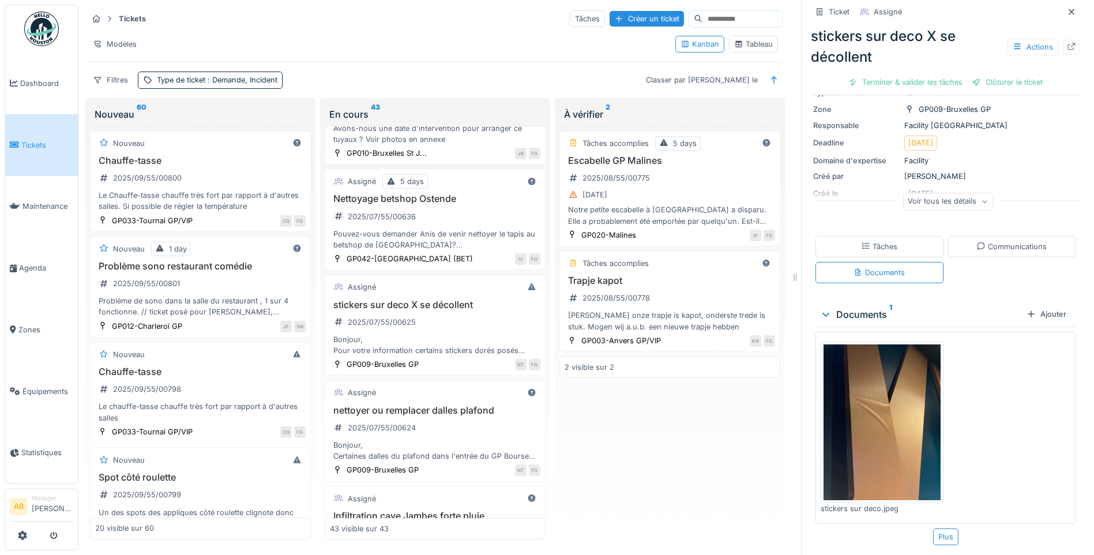
click at [880, 236] on div "Tâches" at bounding box center [880, 246] width 128 height 21
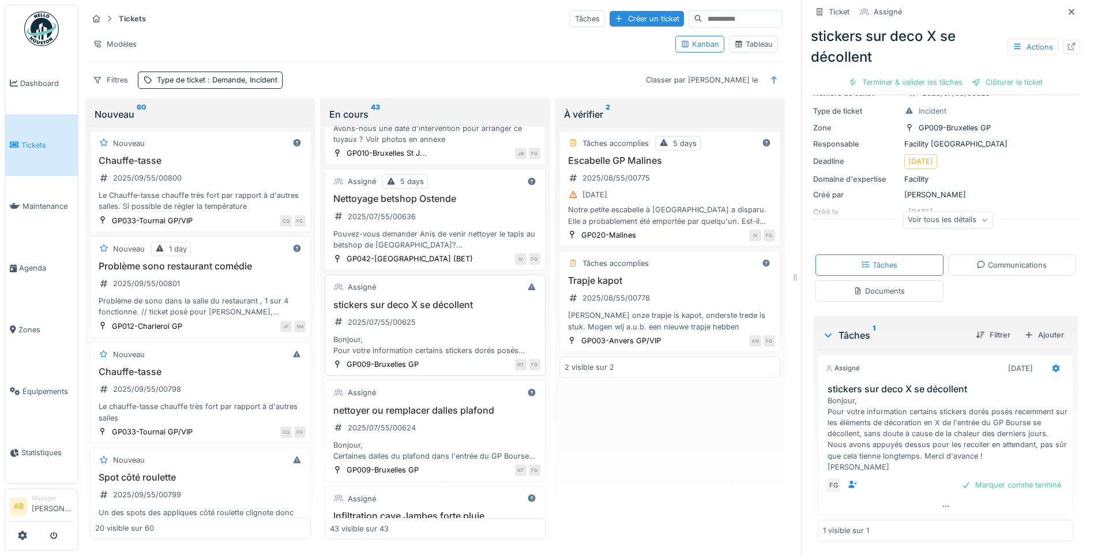
scroll to position [2389, 0]
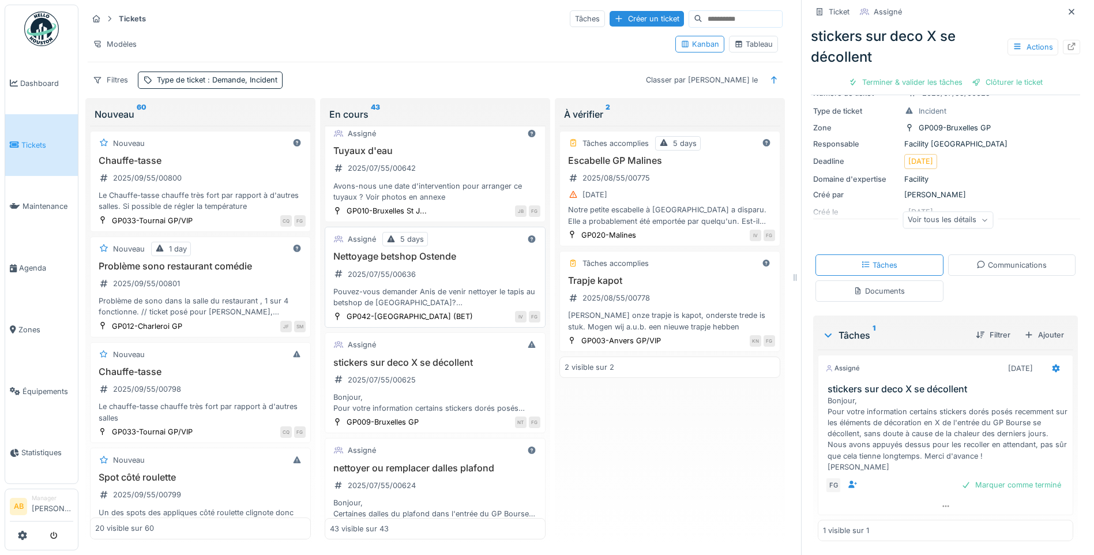
click at [440, 286] on div "Pouvez-vous demander Anis de venir nettoyer le tapis au betshop de [GEOGRAPHIC_…" at bounding box center [435, 297] width 211 height 22
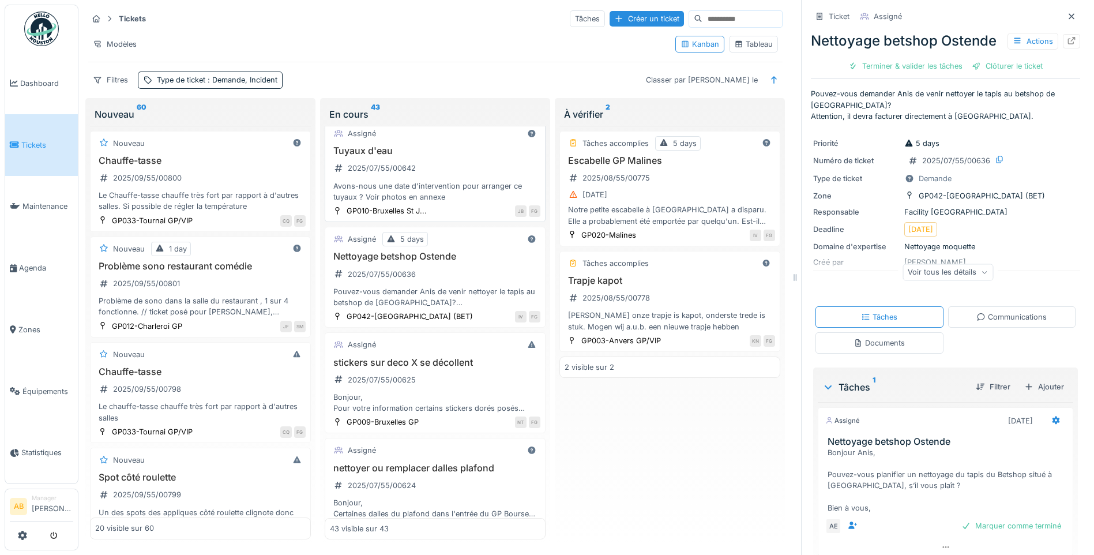
click at [443, 181] on div "Avons-nous une date d'intervention pour arranger ce tuyaux ? Voir photos en ann…" at bounding box center [435, 192] width 211 height 22
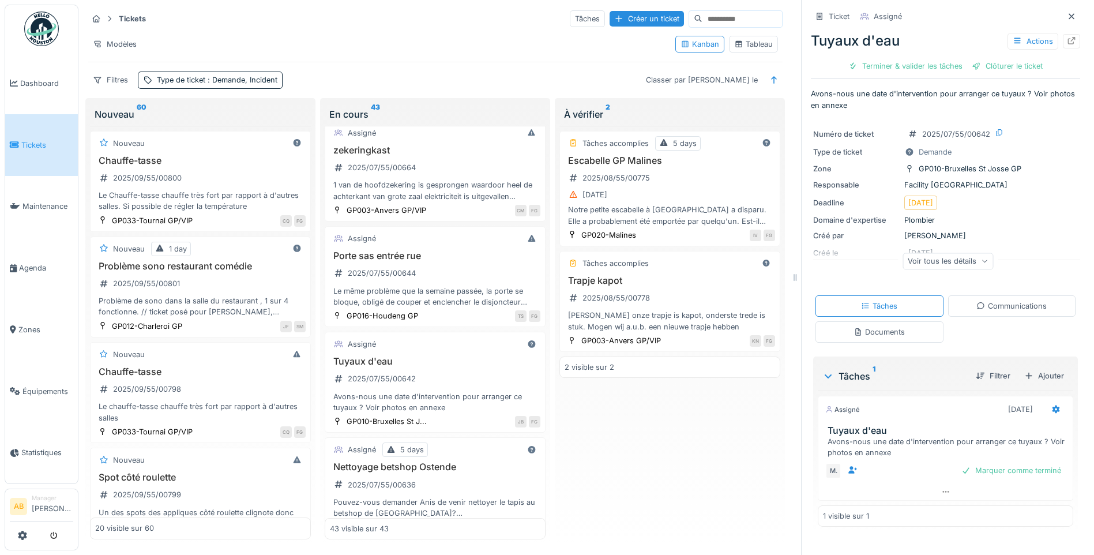
scroll to position [2158, 0]
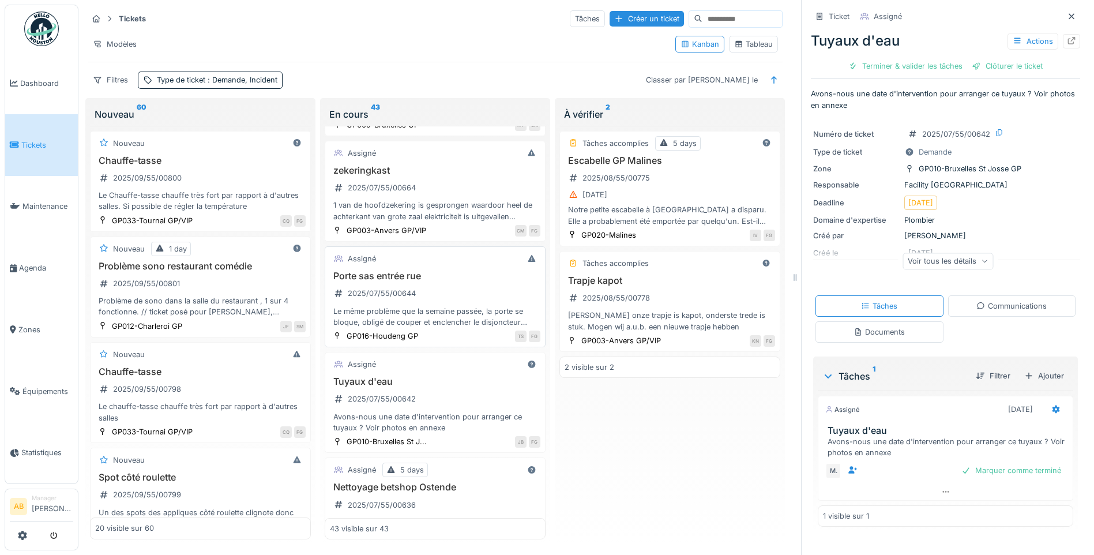
click at [472, 306] on div "Le même problème que la semaine passée, la porte se bloque, obligé de couper et…" at bounding box center [435, 317] width 211 height 22
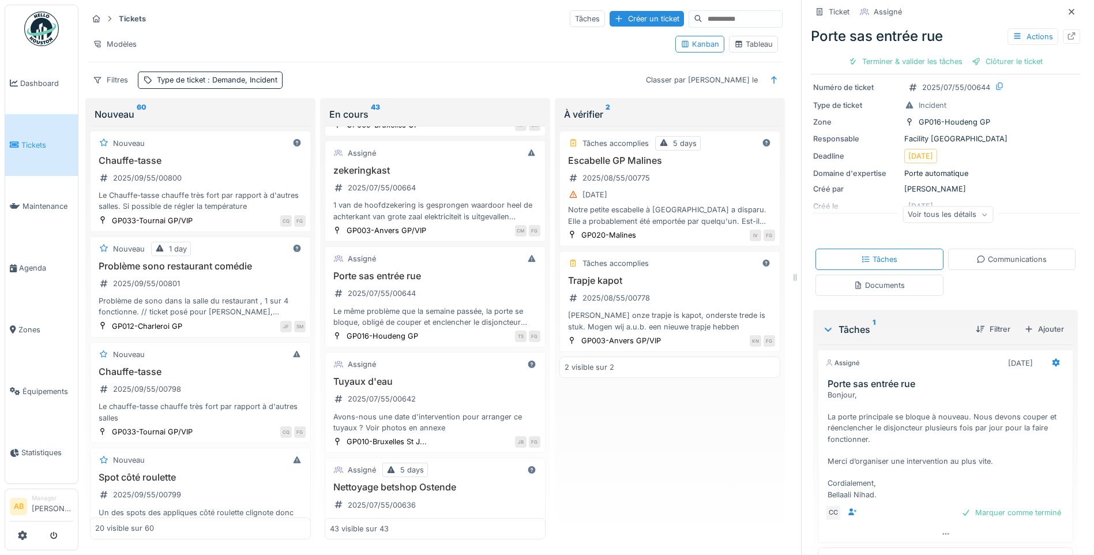
click at [988, 254] on div "Communications" at bounding box center [1012, 259] width 70 height 11
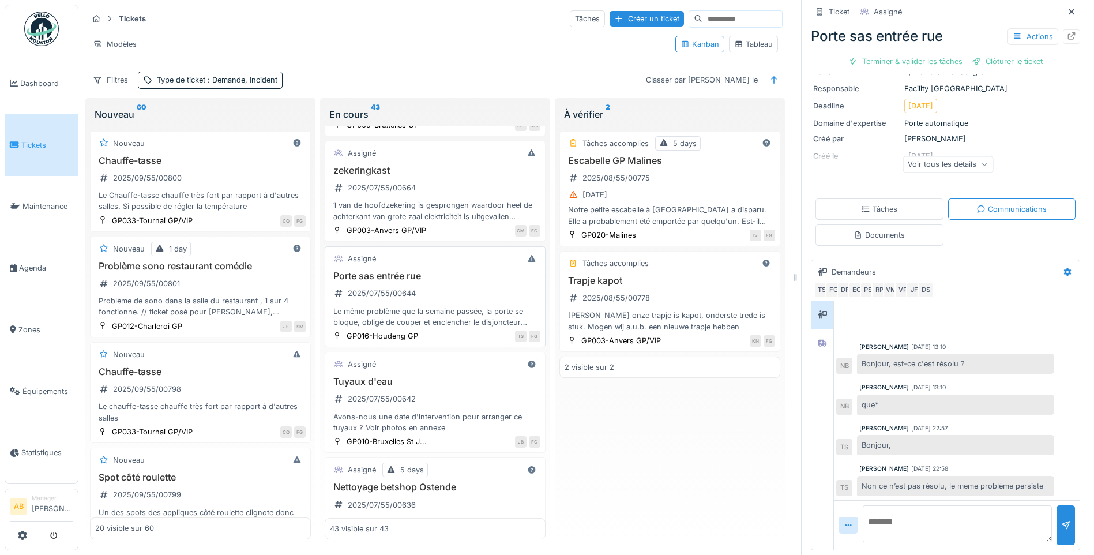
scroll to position [2100, 0]
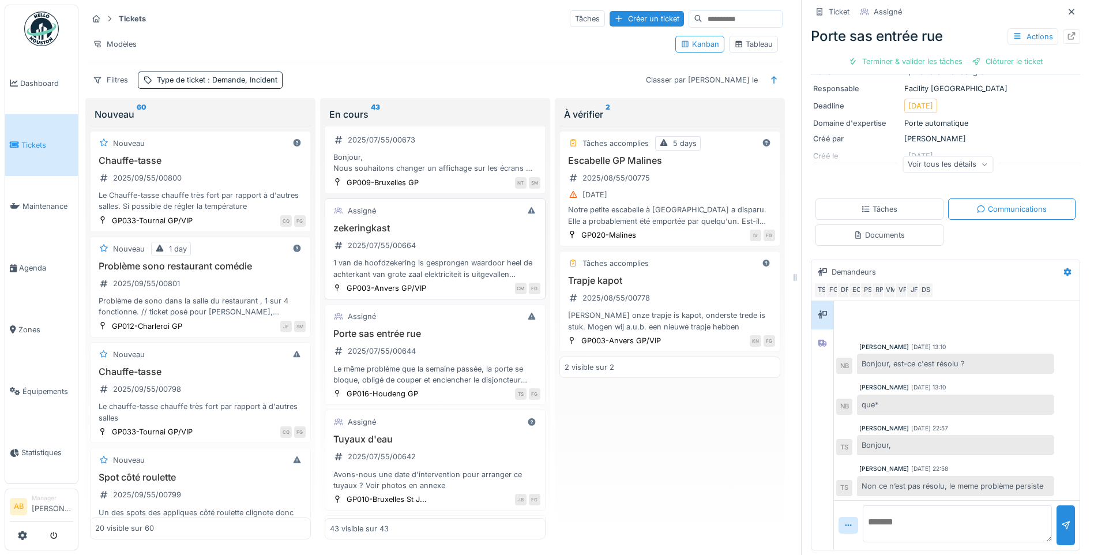
click at [458, 264] on div "1 van de hoofdzekering is gesprongen waardoor heel de achterkant van grote zaal…" at bounding box center [435, 268] width 211 height 22
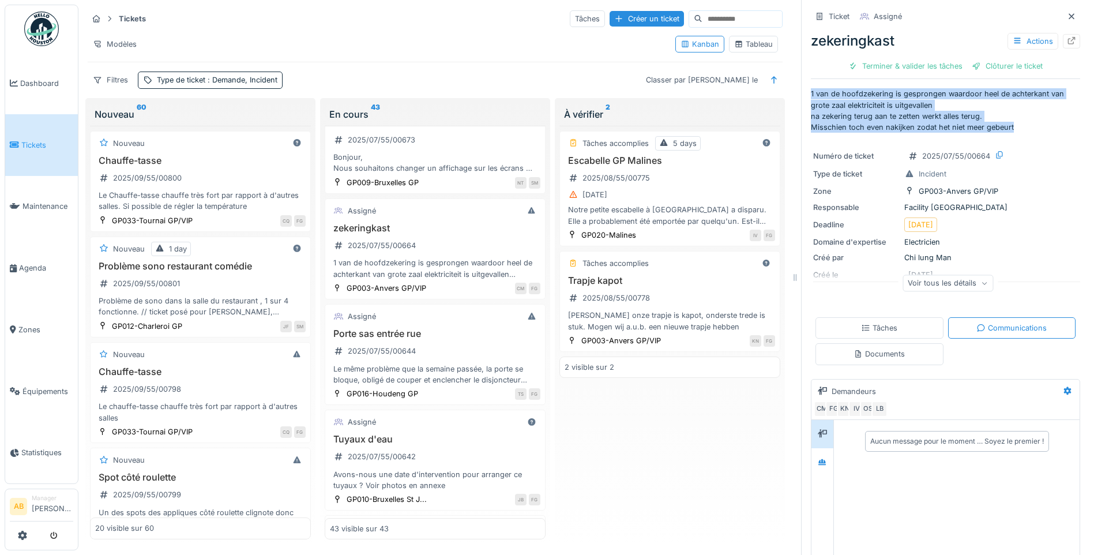
drag, startPoint x: 804, startPoint y: 85, endPoint x: 1019, endPoint y: 115, distance: 217.4
click at [1019, 115] on p "1 van de hoofdzekering is gesprongen waardoor heel de achterkant van grote zaal…" at bounding box center [945, 110] width 269 height 44
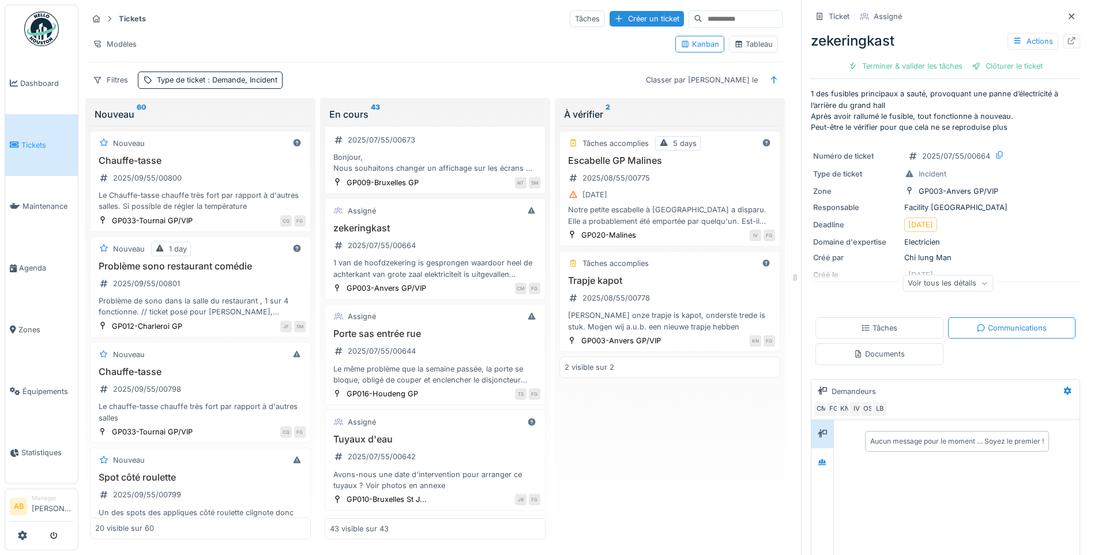
click at [1029, 142] on div "Numéro de ticket 2025/07/55/00664 Type de ticket Incident Zone GP003-[GEOGRAPHI…" at bounding box center [945, 223] width 269 height 162
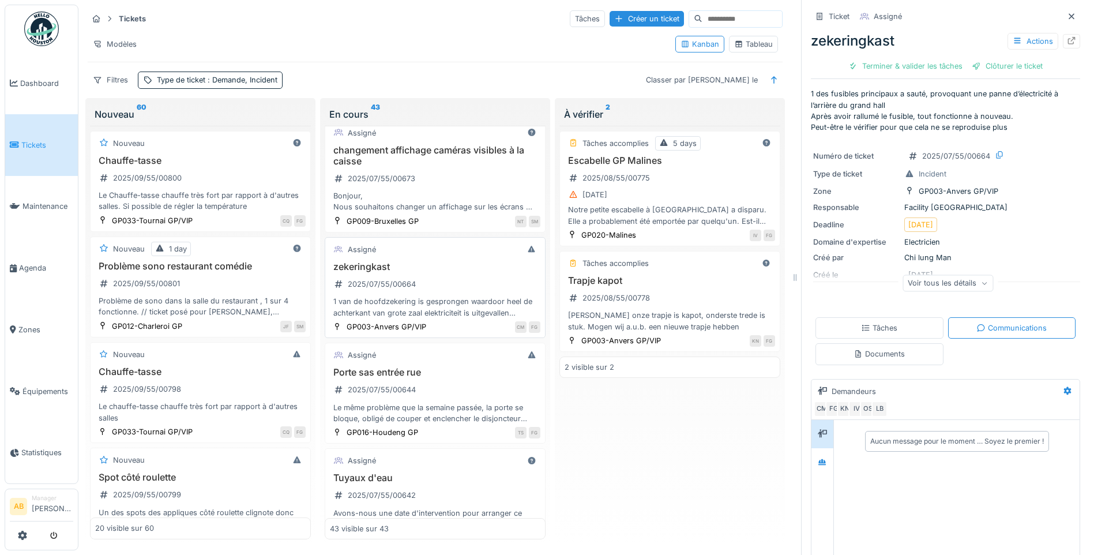
scroll to position [2042, 0]
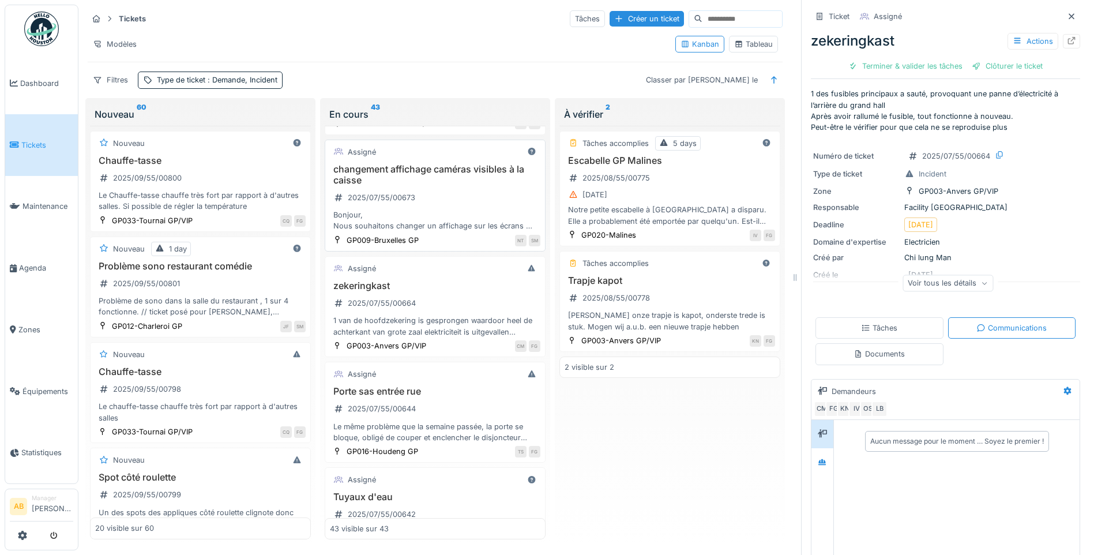
click at [450, 191] on div "changement affichage caméras visibles à la caisse 2025/07/55/00673 Bonjour, Nou…" at bounding box center [435, 198] width 211 height 68
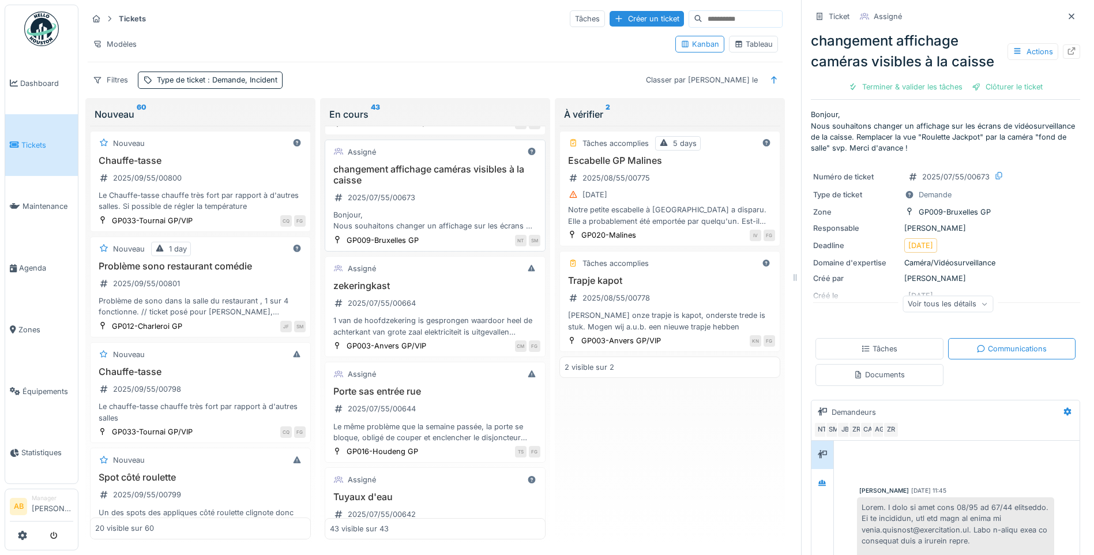
scroll to position [690, 0]
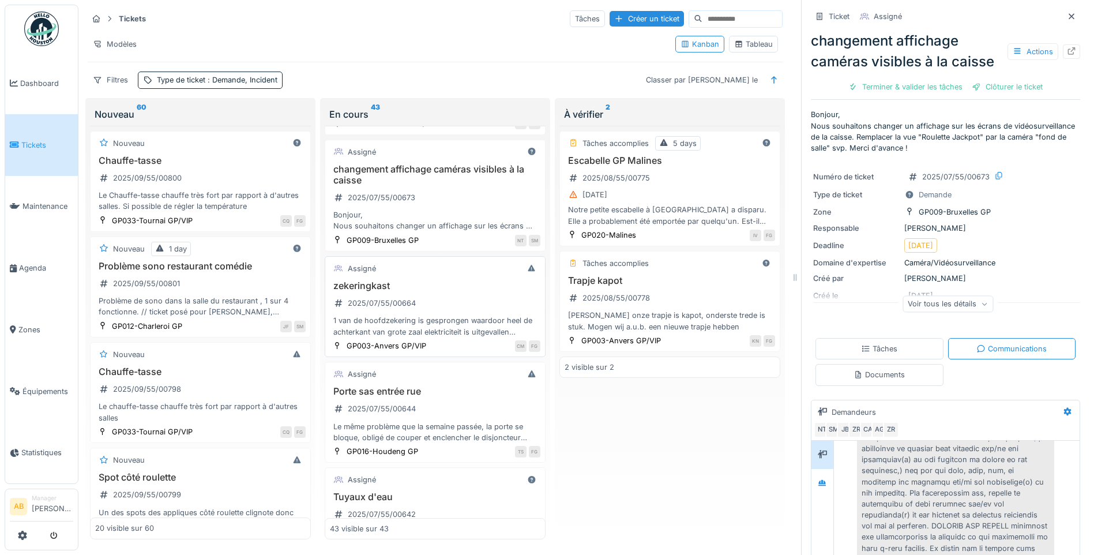
click at [430, 280] on h3 "zekeringkast" at bounding box center [435, 285] width 211 height 11
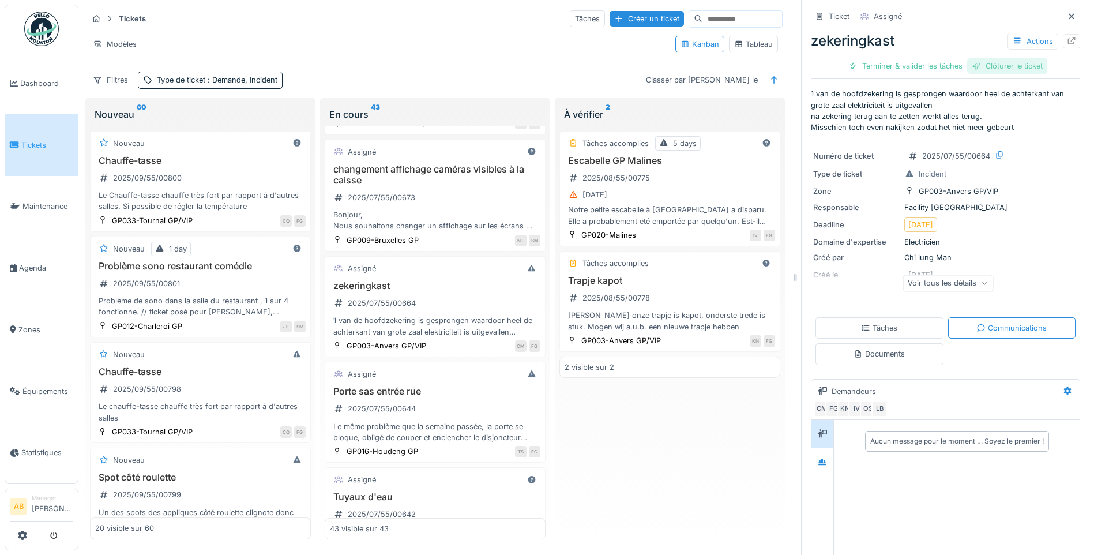
click at [995, 58] on div "Clôturer le ticket" at bounding box center [1008, 66] width 80 height 16
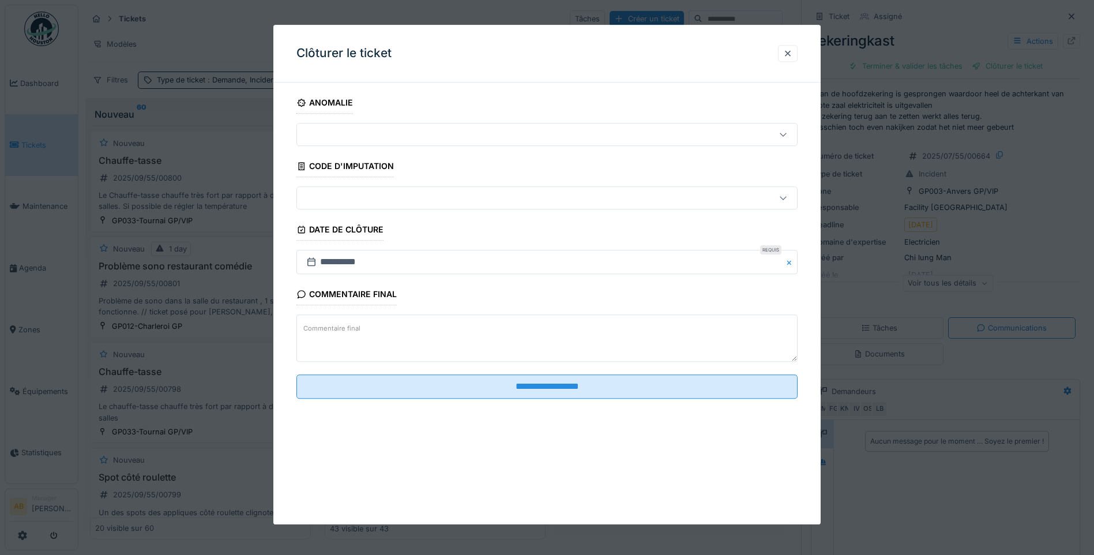
click at [438, 337] on textarea "Commentaire final" at bounding box center [547, 338] width 501 height 47
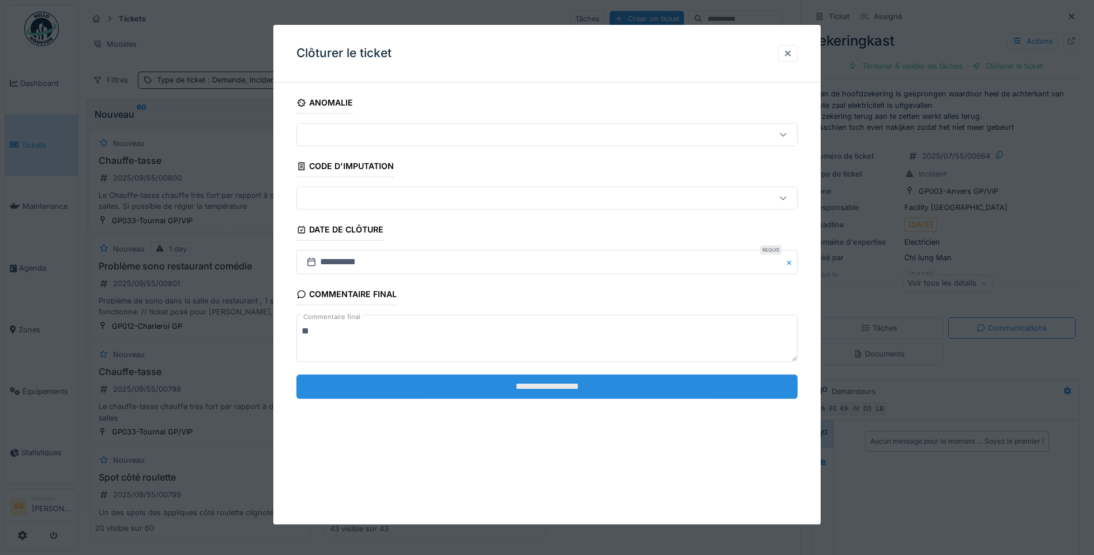
type textarea "**"
click at [429, 378] on input "**********" at bounding box center [547, 386] width 501 height 24
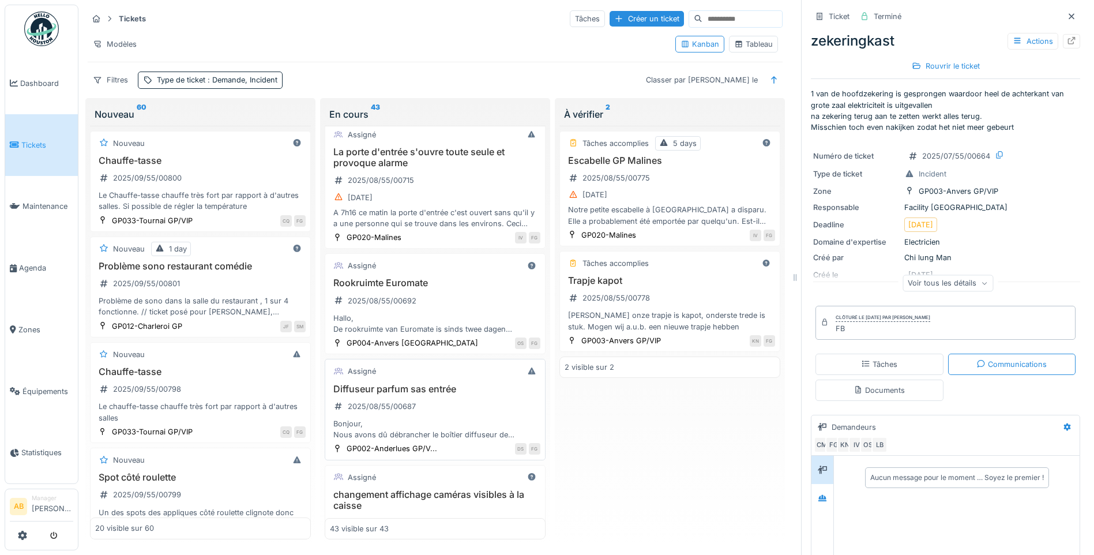
scroll to position [1754, 0]
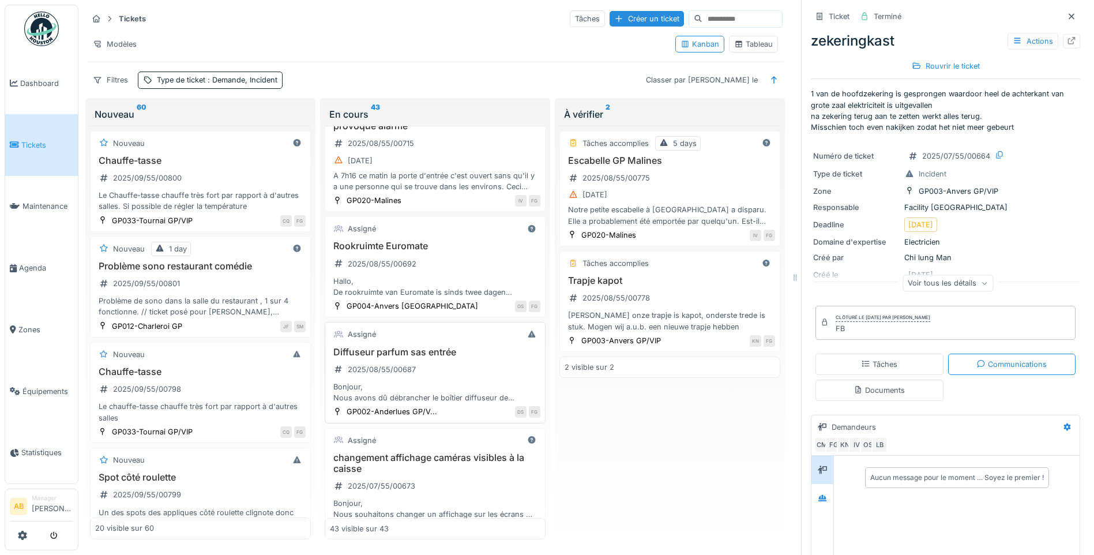
click at [443, 359] on div "Diffuseur parfum sas entrée 2025/08/55/00687 Bonjour, Nous avons dû débrancher …" at bounding box center [435, 375] width 211 height 57
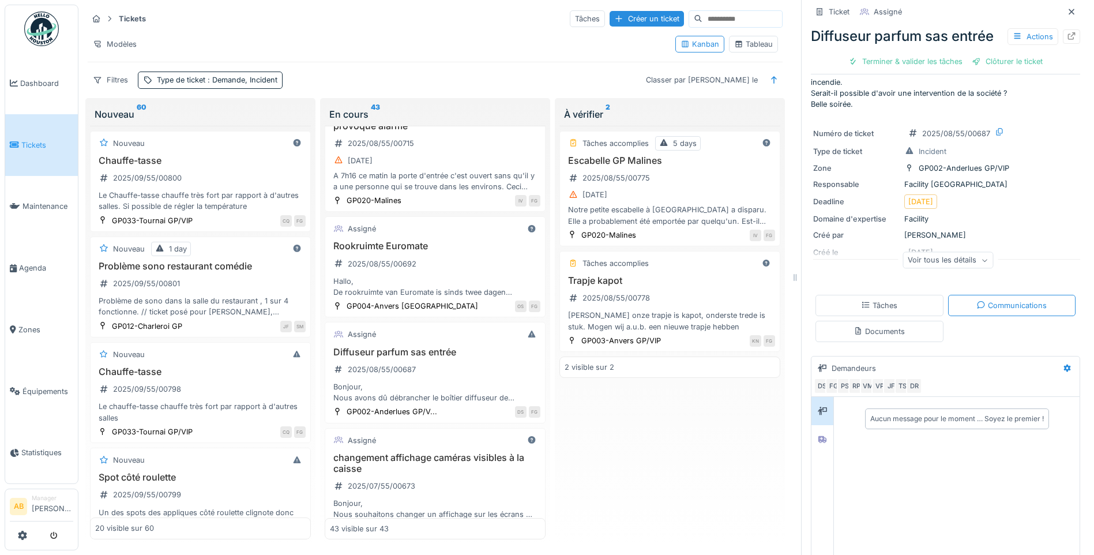
scroll to position [115, 0]
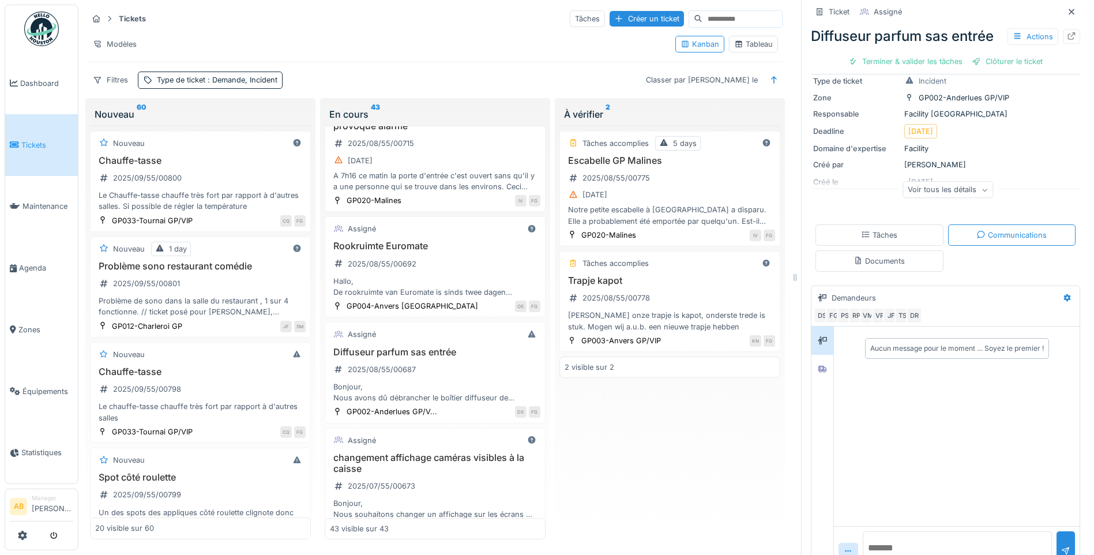
click at [908, 257] on div "Documents" at bounding box center [880, 260] width 128 height 21
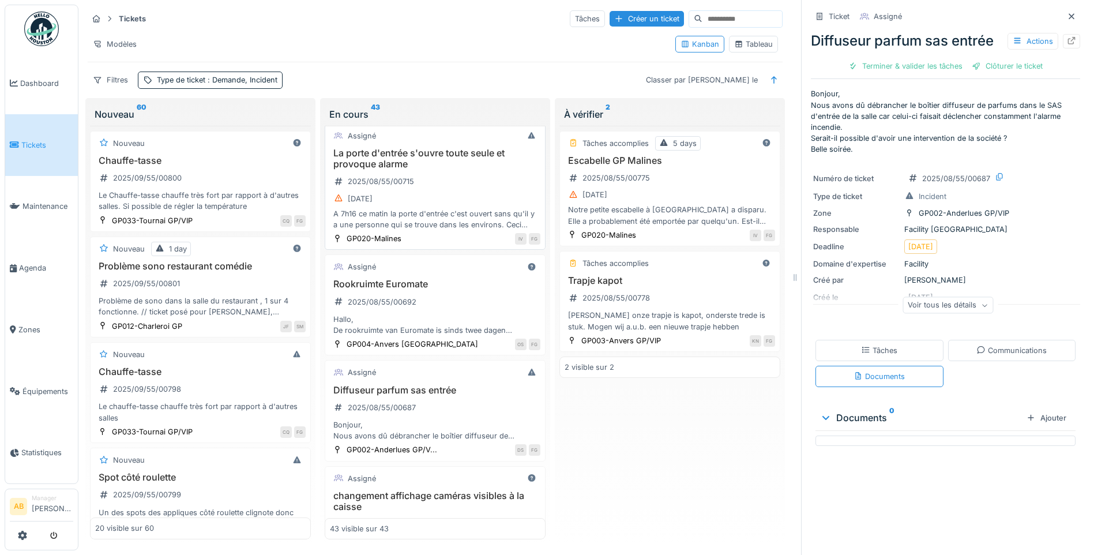
scroll to position [1696, 0]
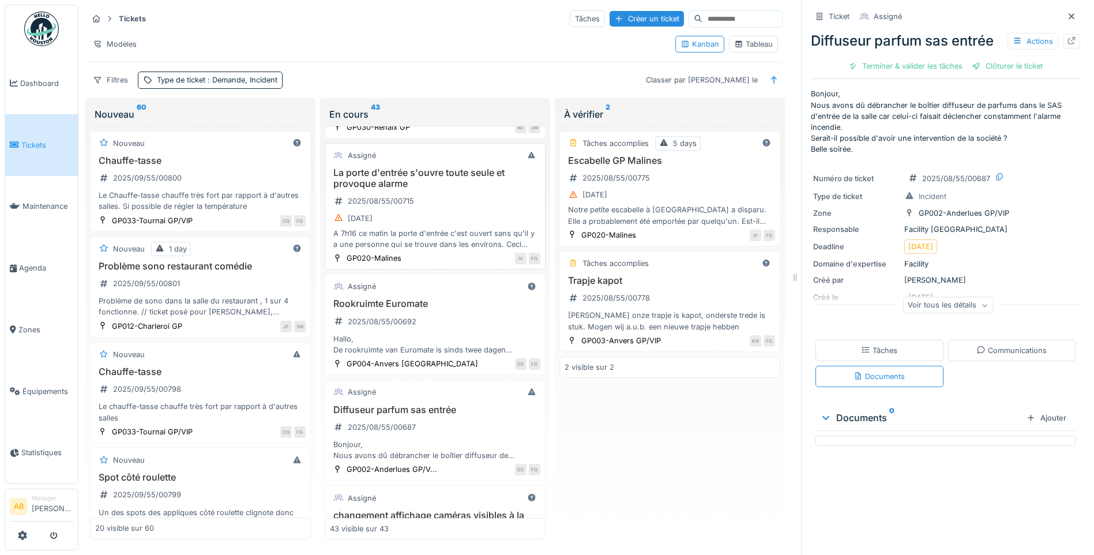
click at [441, 235] on div "A 7h16 ce matin la porte d'entrée c'est ouvert sans qu'il y a une personne qui …" at bounding box center [435, 239] width 211 height 22
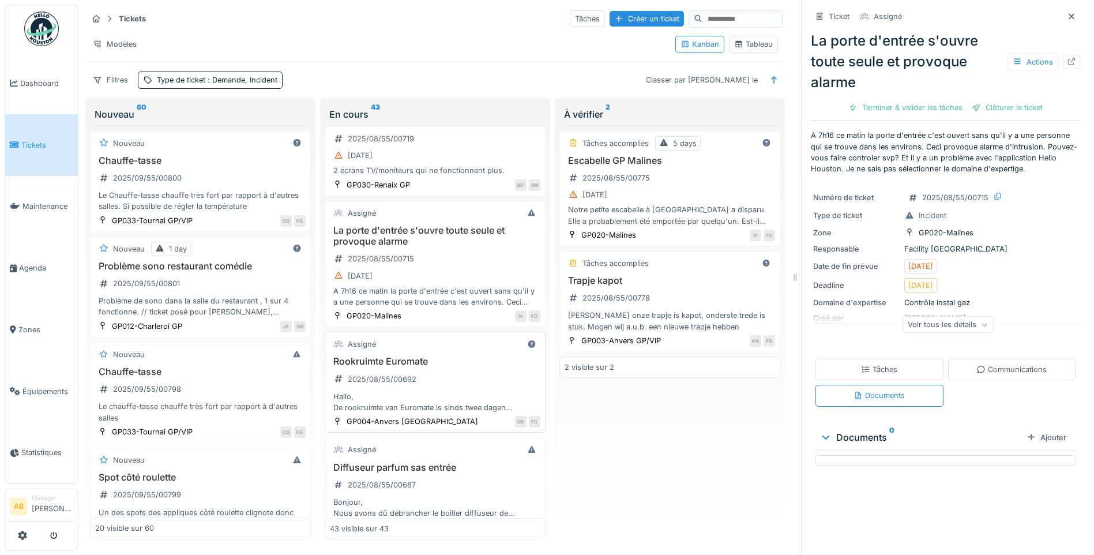
scroll to position [1581, 0]
